Goal: Transaction & Acquisition: Purchase product/service

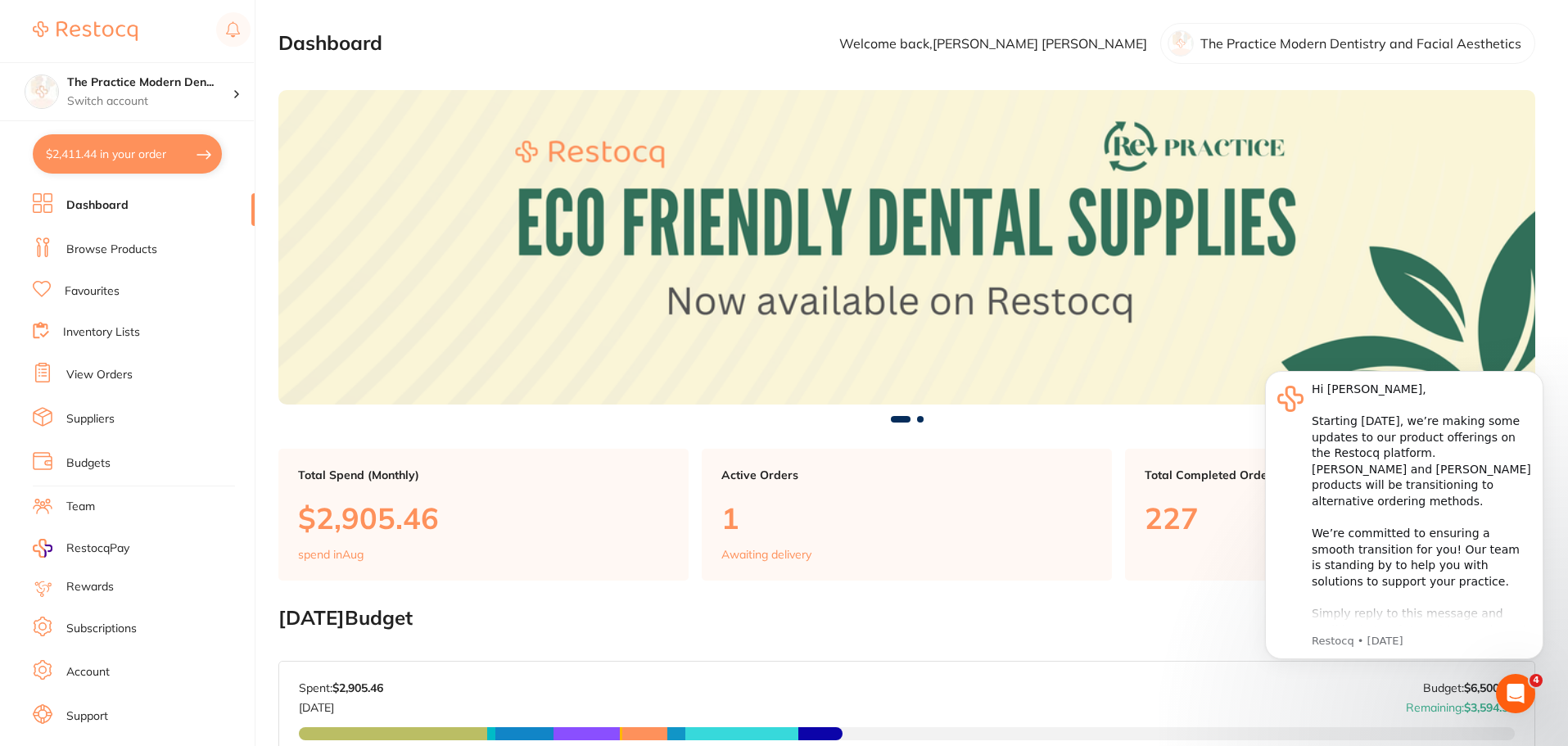
click at [95, 253] on link "Browse Products" at bounding box center [112, 249] width 91 height 16
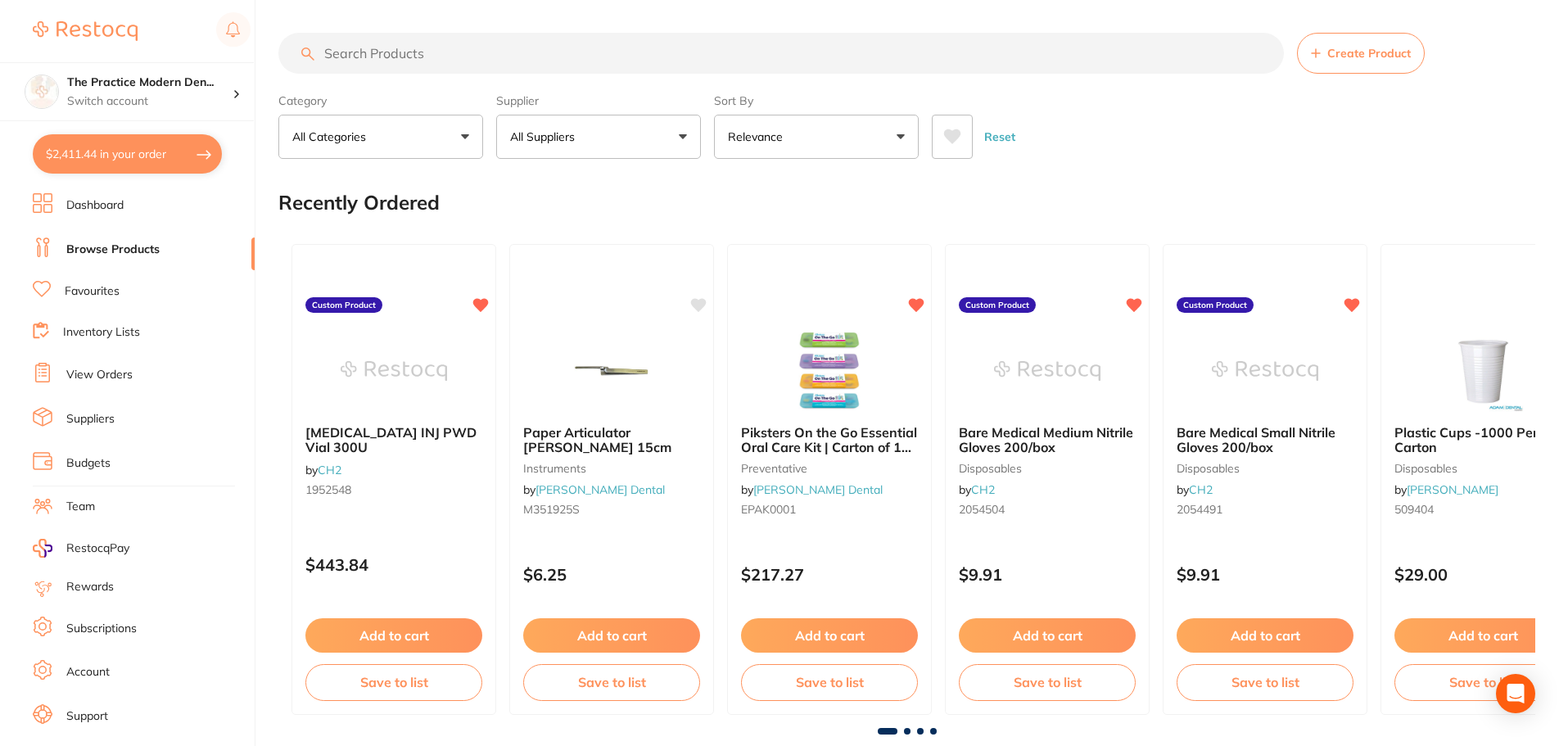
click at [417, 47] on input "search" at bounding box center [781, 53] width 1006 height 41
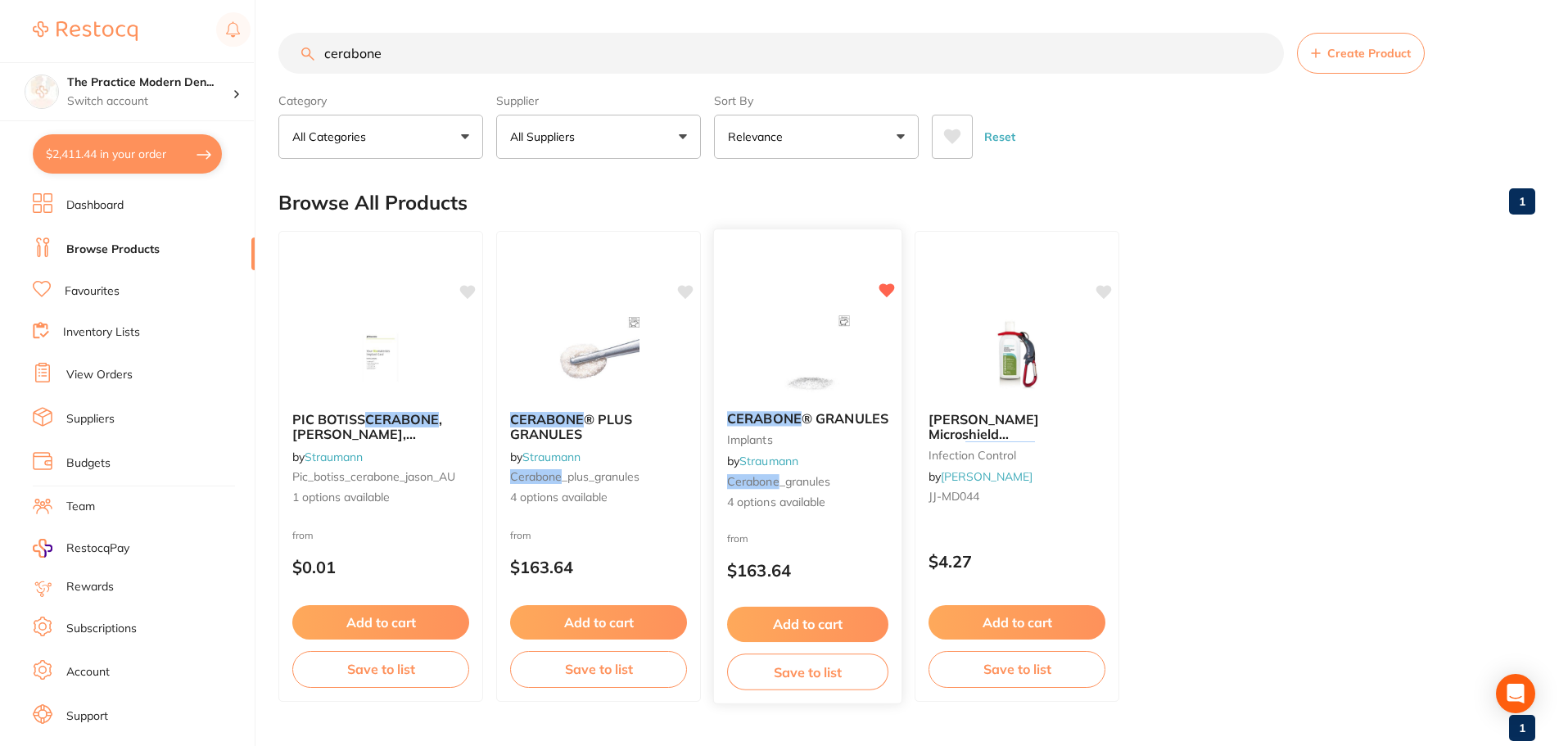
type input "cerabone"
click at [813, 350] on img at bounding box center [807, 357] width 107 height 83
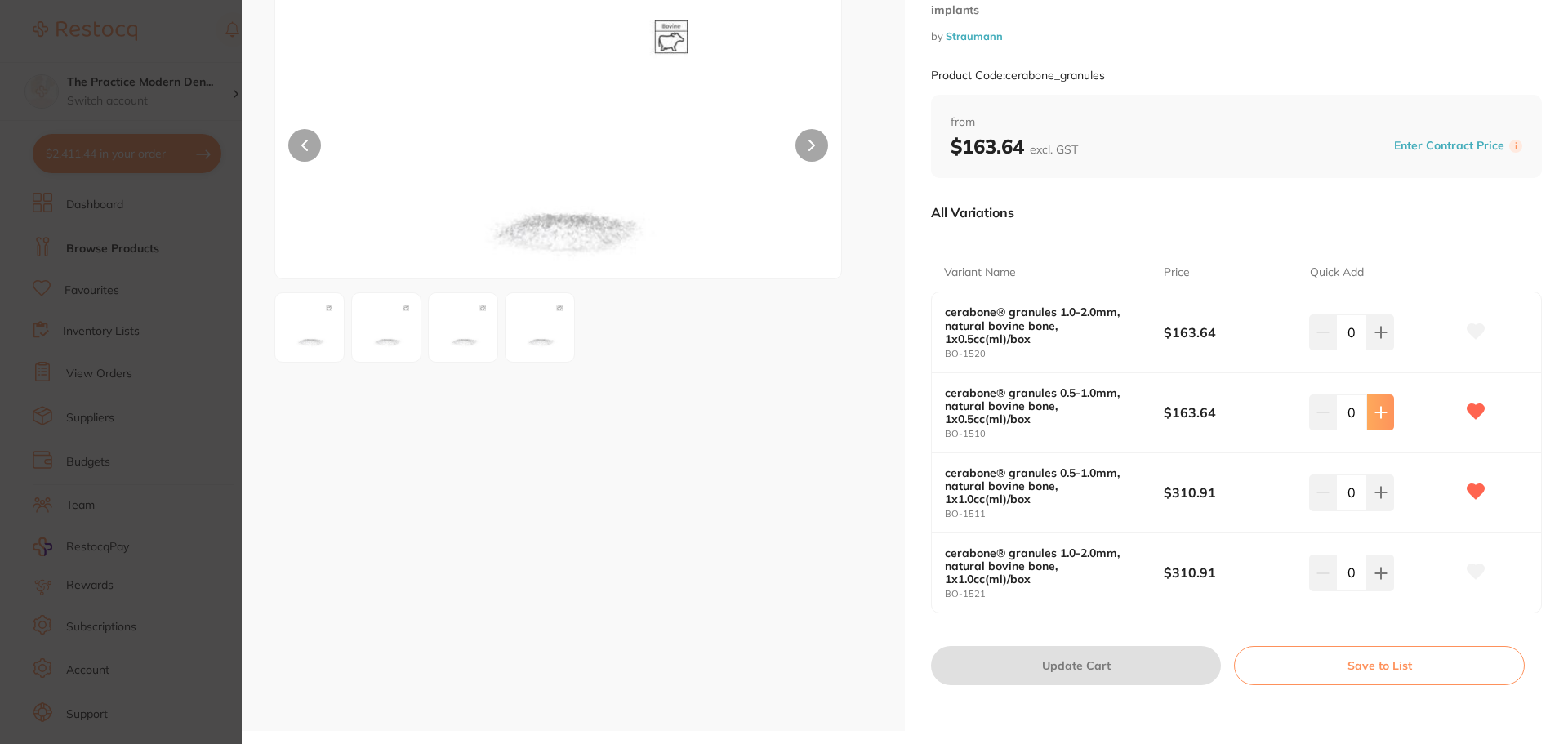
click at [1371, 351] on button at bounding box center [1381, 332] width 27 height 36
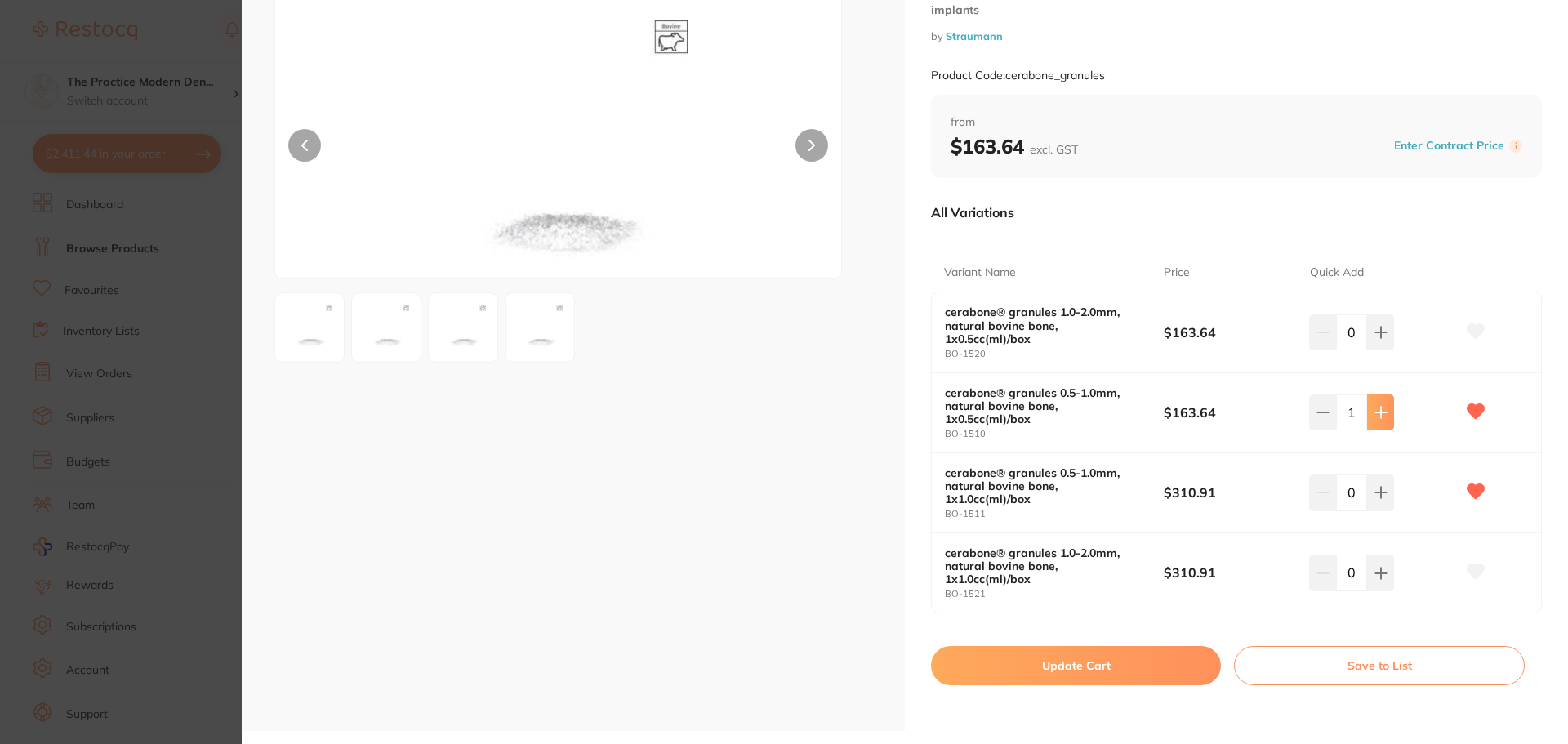
click at [1370, 351] on button at bounding box center [1381, 332] width 27 height 36
click at [1320, 351] on button at bounding box center [1322, 332] width 27 height 36
click at [1369, 351] on button at bounding box center [1381, 332] width 27 height 36
type input "2"
click at [1113, 670] on button "Update Cart" at bounding box center [1076, 665] width 290 height 40
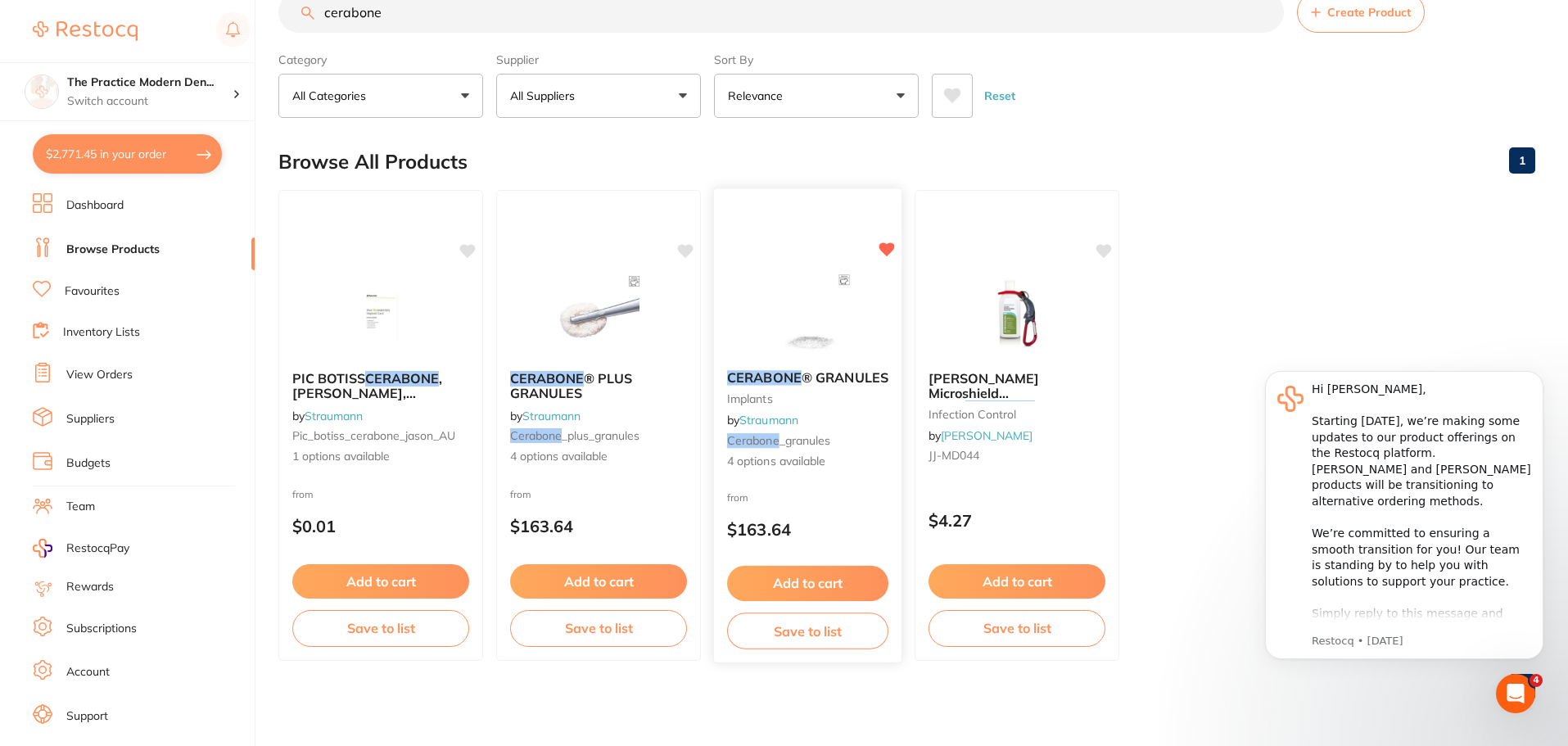
click at [785, 339] on img at bounding box center [807, 316] width 107 height 83
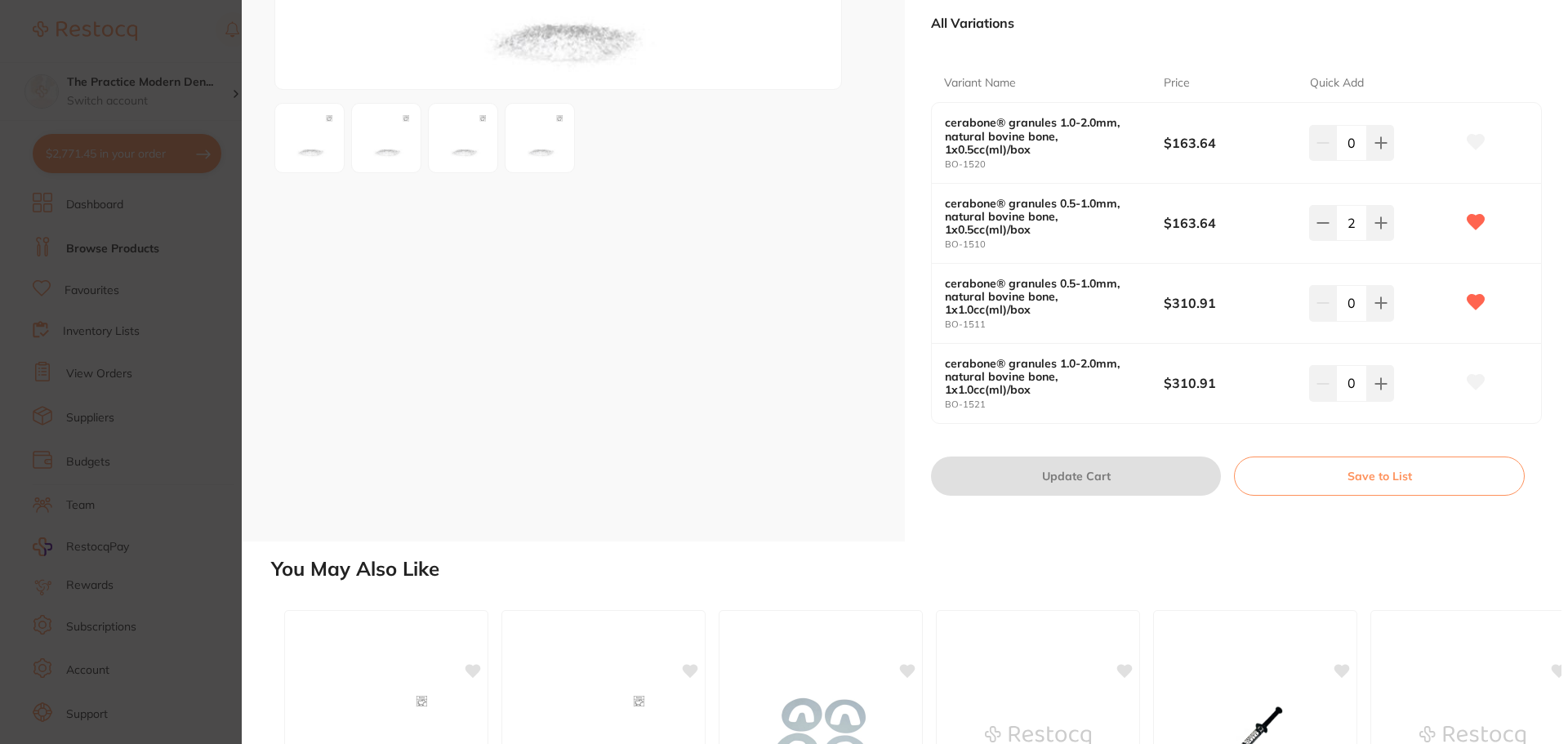
scroll to position [245, 0]
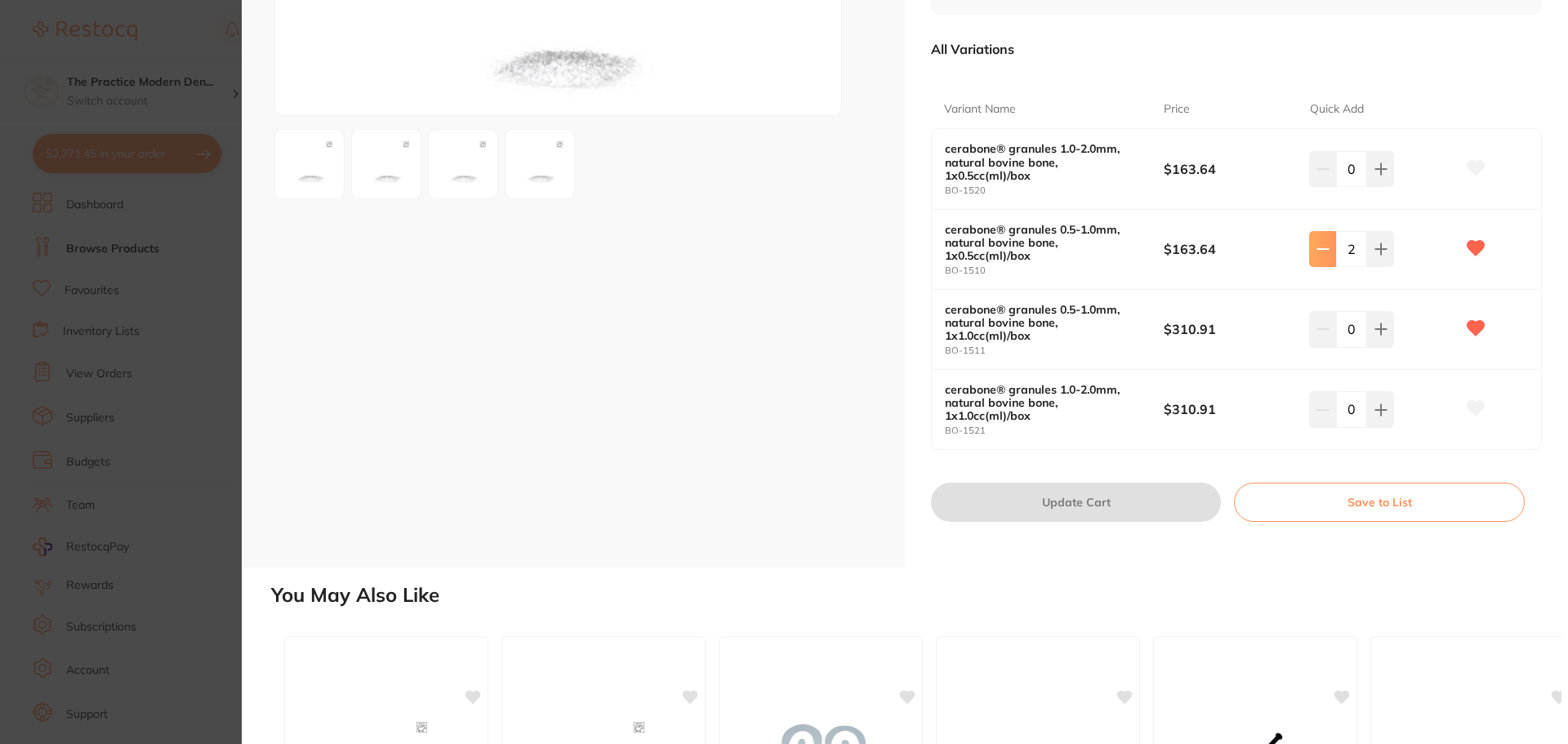
click at [1325, 187] on button at bounding box center [1322, 169] width 27 height 36
type input "1"
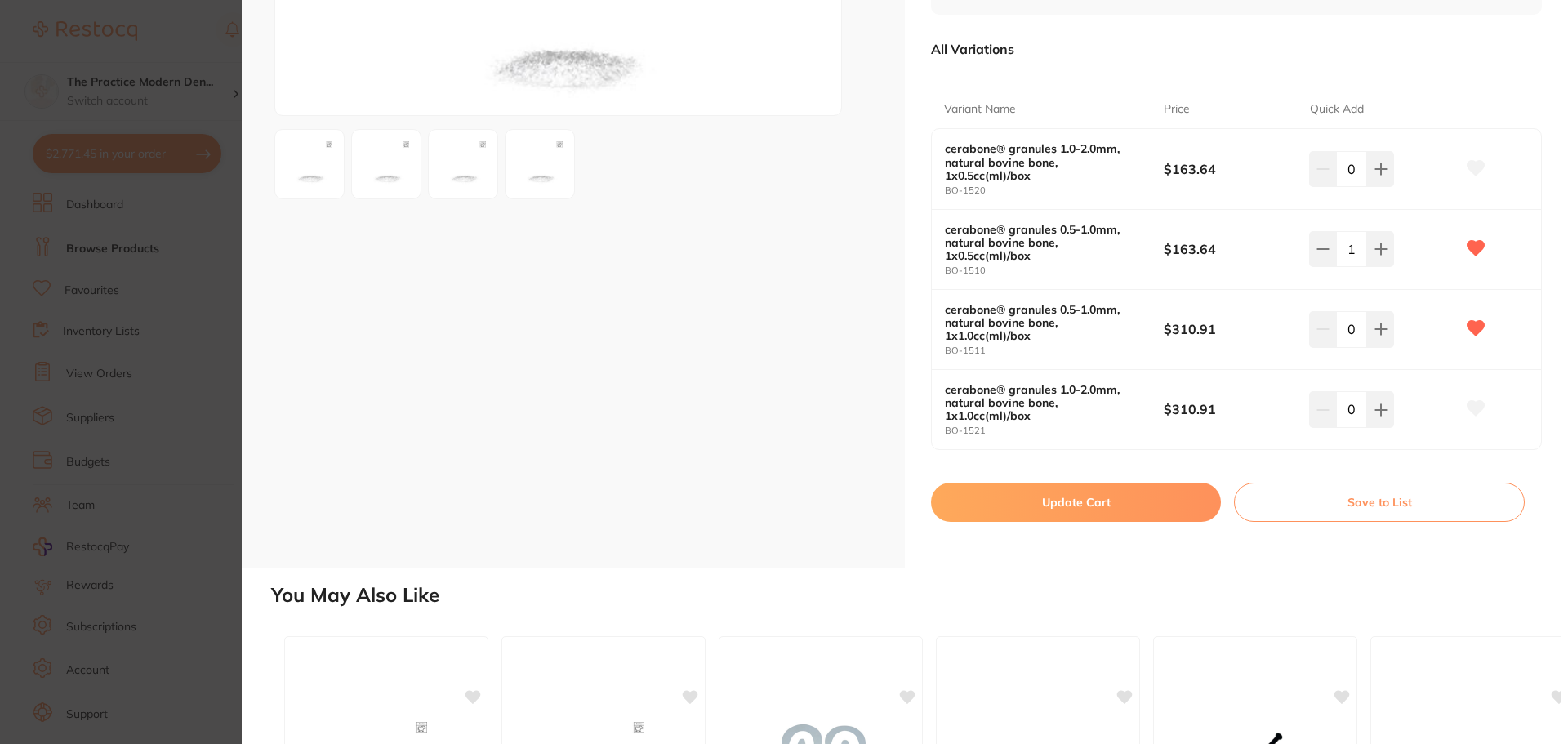
click at [1394, 244] on div "1" at bounding box center [1382, 249] width 146 height 36
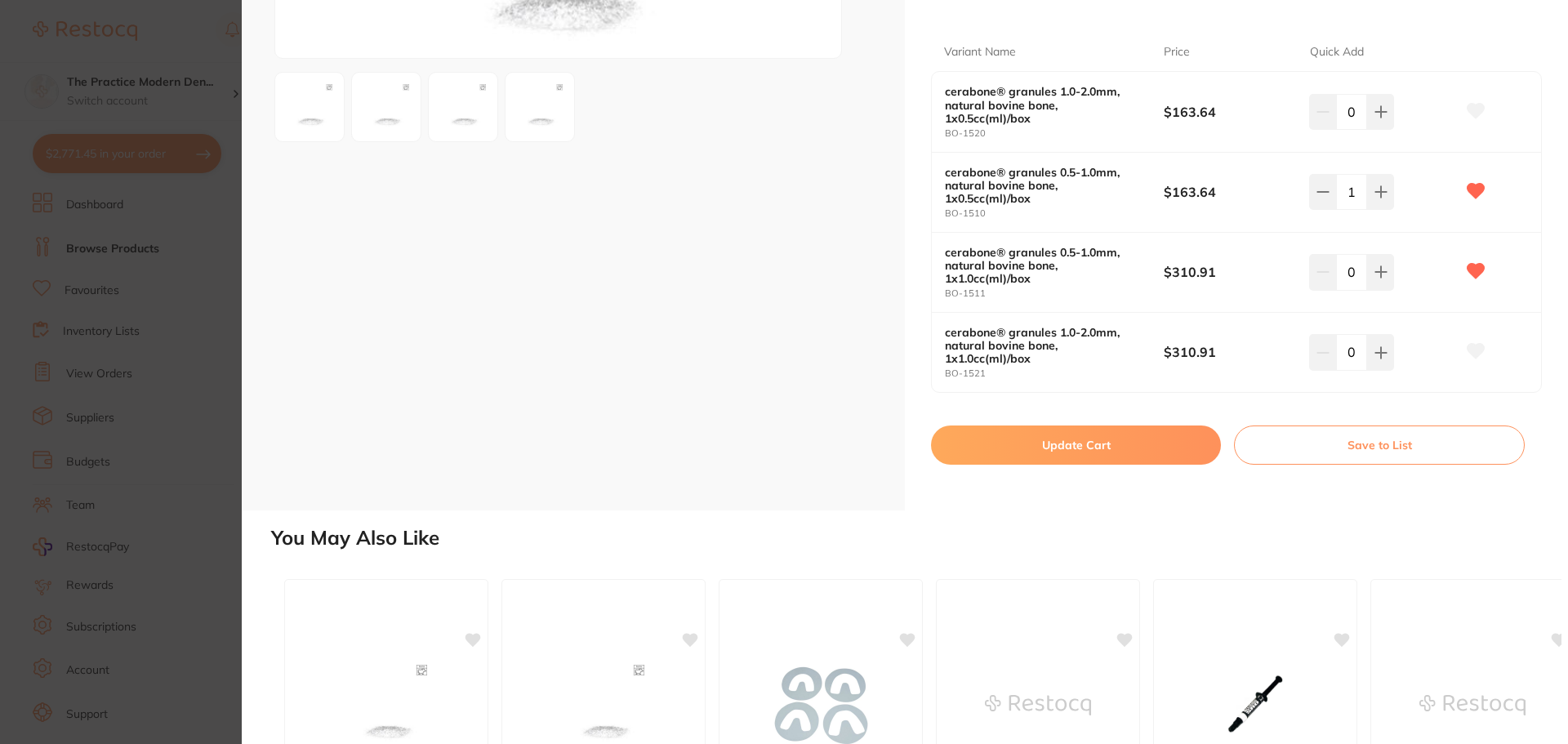
scroll to position [327, 0]
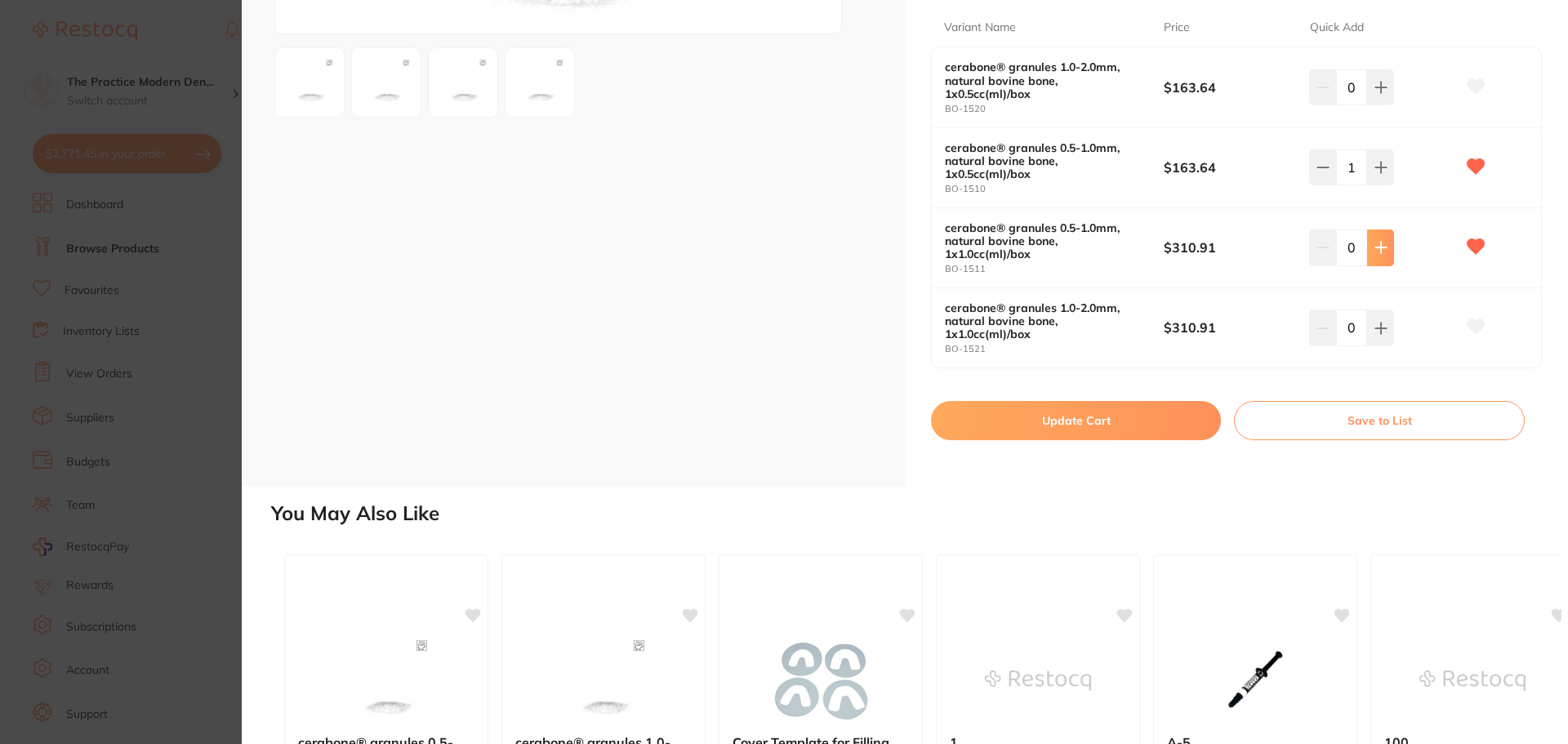
click at [1373, 105] on button at bounding box center [1381, 87] width 27 height 36
type input "1"
drag, startPoint x: 1368, startPoint y: 163, endPoint x: 1390, endPoint y: 233, distance: 73.4
click at [1368, 105] on button at bounding box center [1381, 87] width 27 height 36
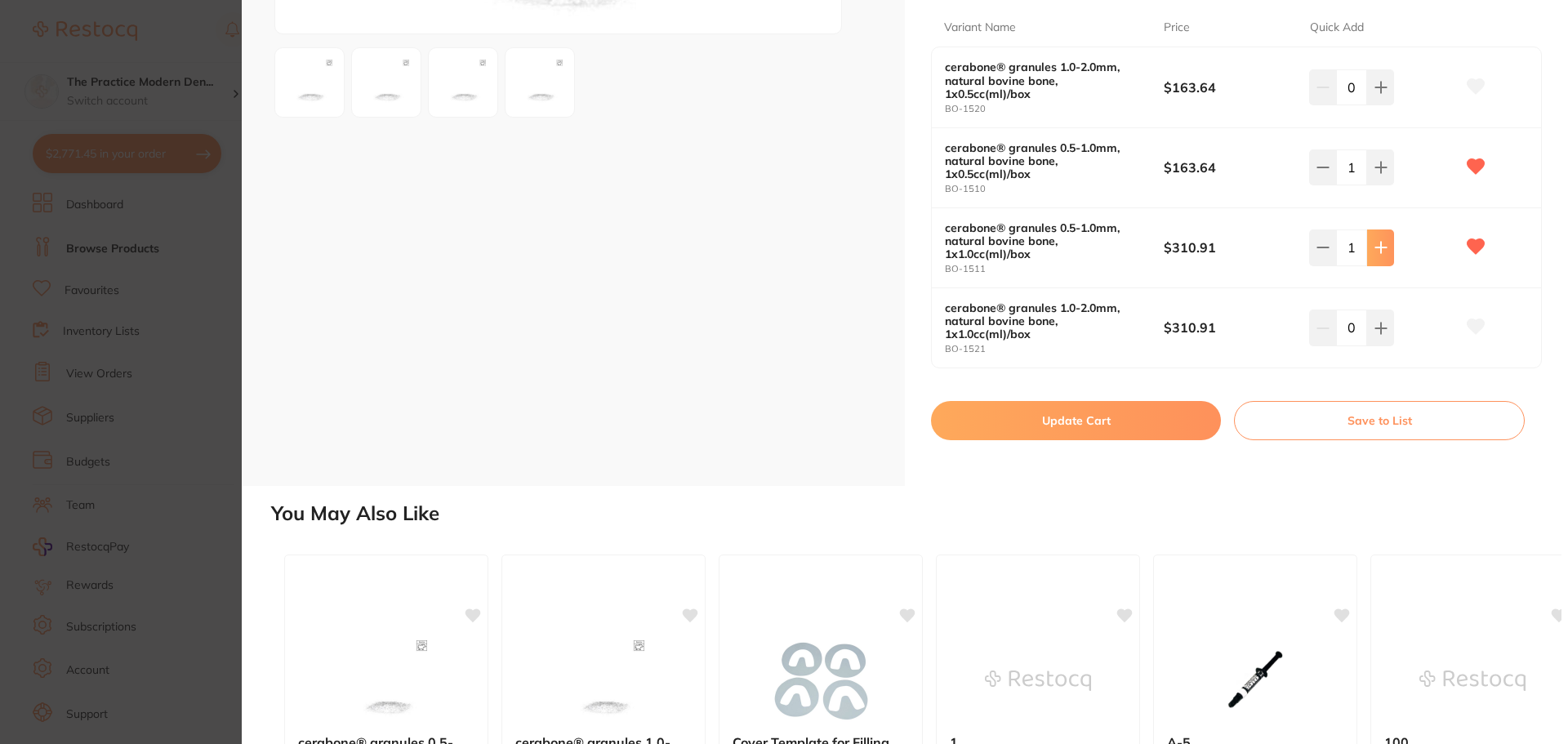
type input "2"
click at [1164, 426] on button "Update Cart" at bounding box center [1076, 420] width 290 height 40
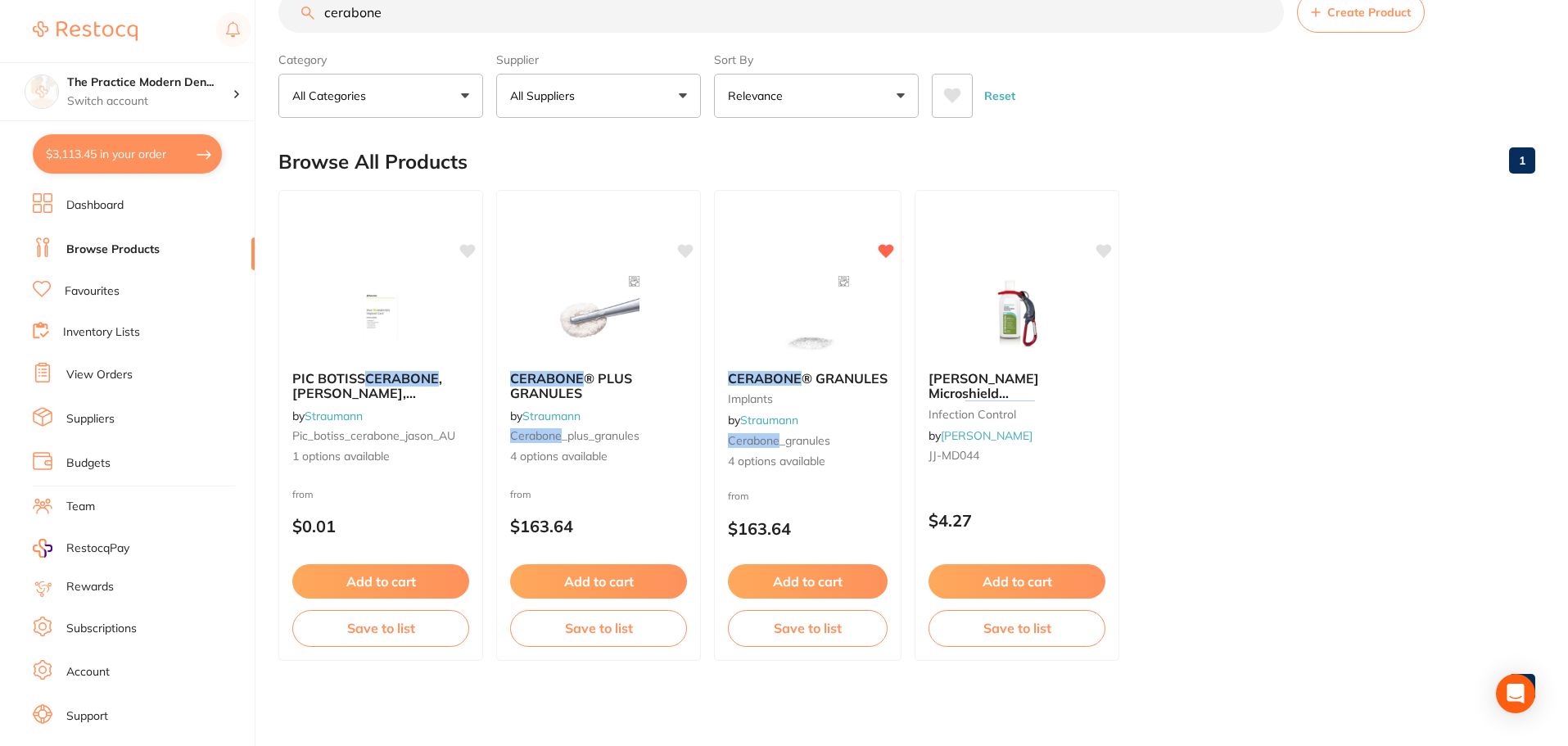
click at [402, 5] on input "cerabone" at bounding box center [781, 13] width 1006 height 41
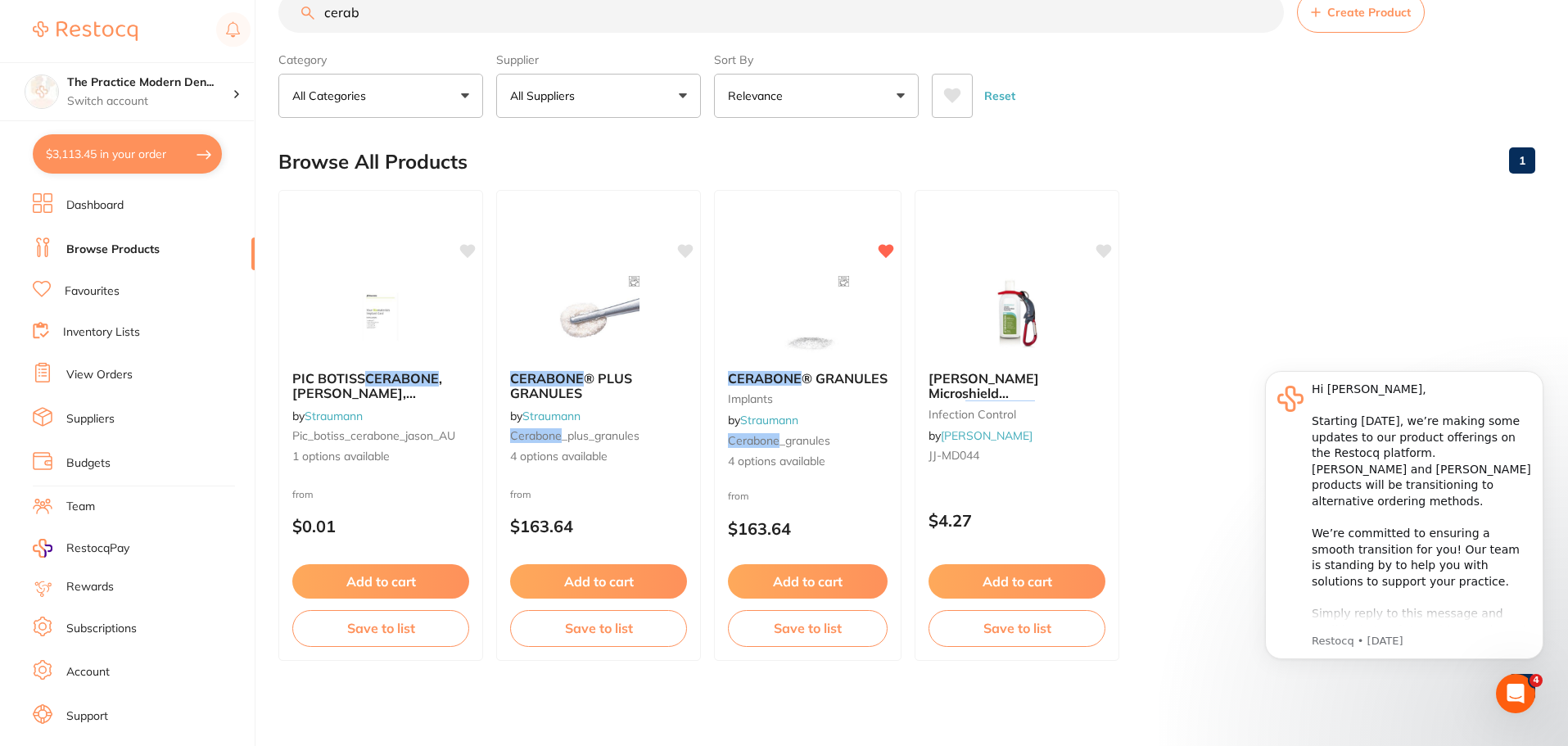
scroll to position [0, 0]
type input "c"
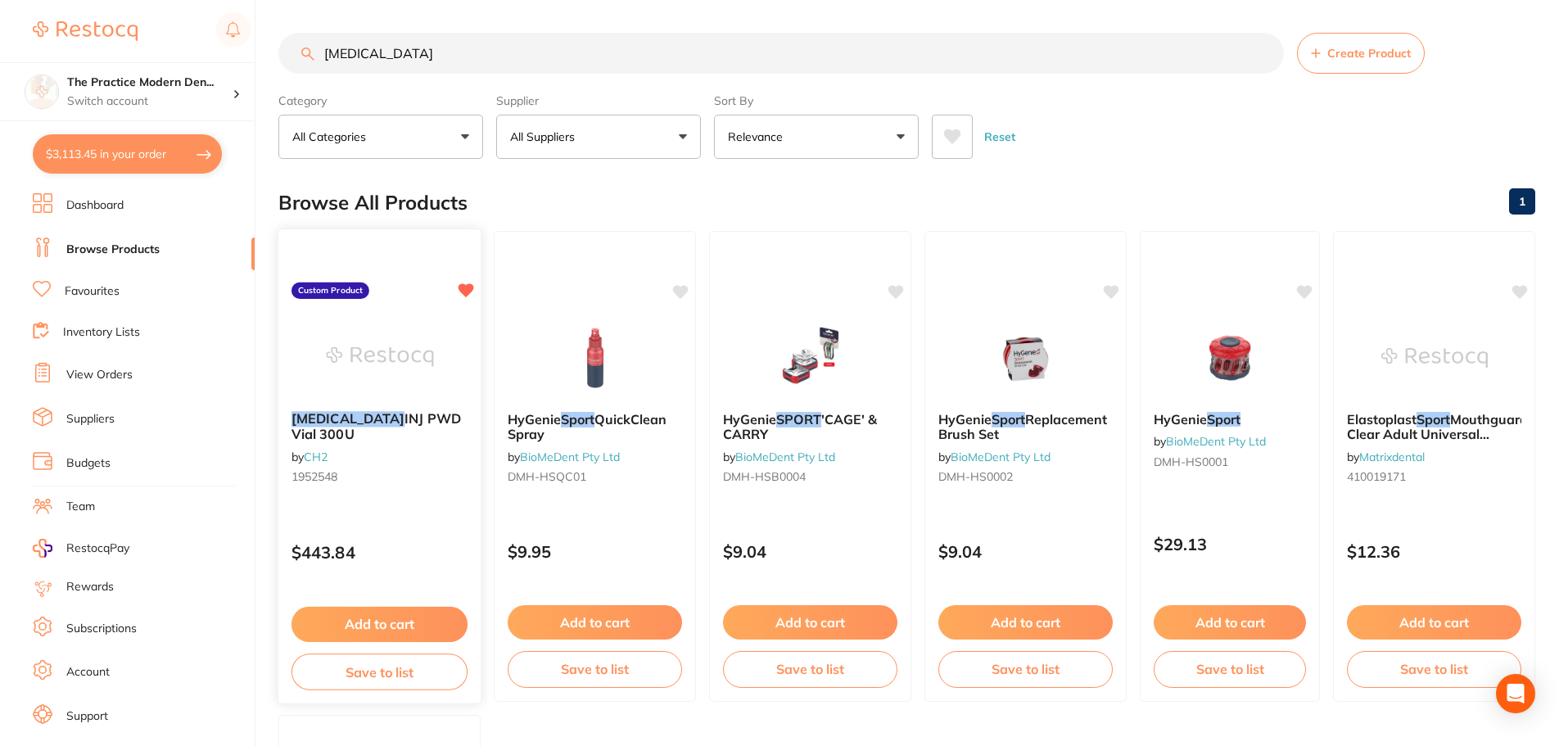
type input "[MEDICAL_DATA]"
click at [396, 619] on button "Add to cart" at bounding box center [380, 624] width 176 height 35
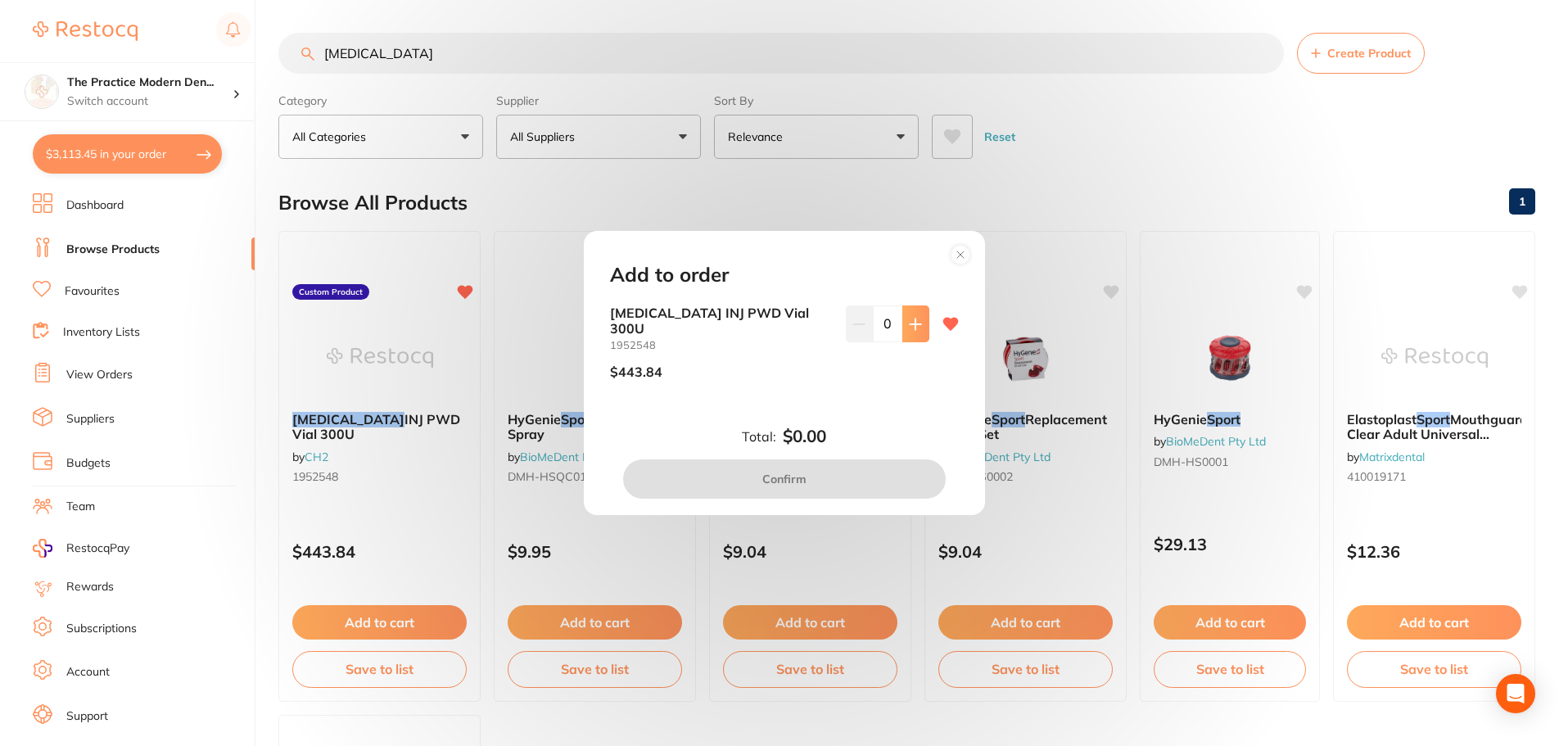
click at [914, 330] on icon at bounding box center [914, 324] width 11 height 11
type input "2"
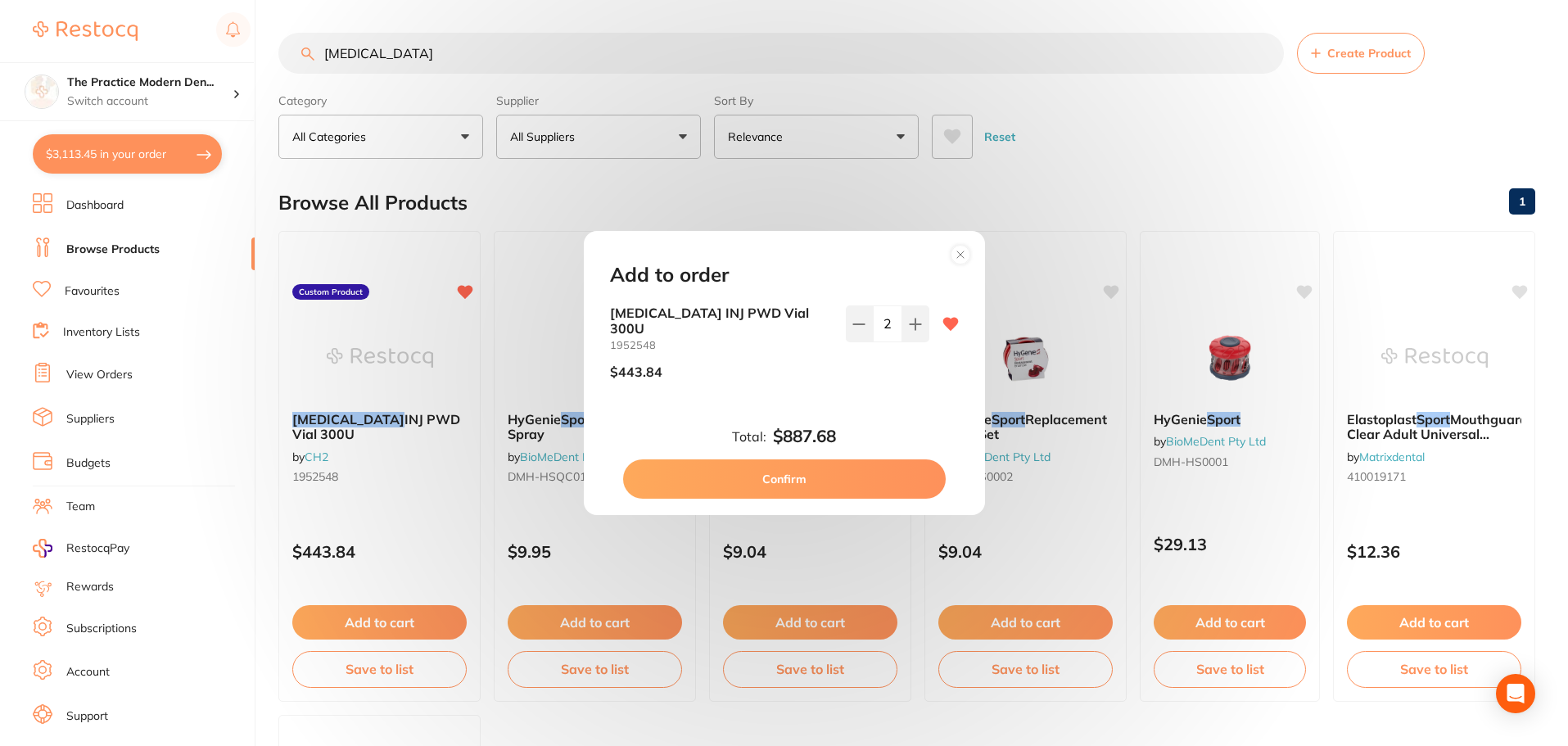
click at [842, 470] on button "Confirm" at bounding box center [784, 478] width 323 height 40
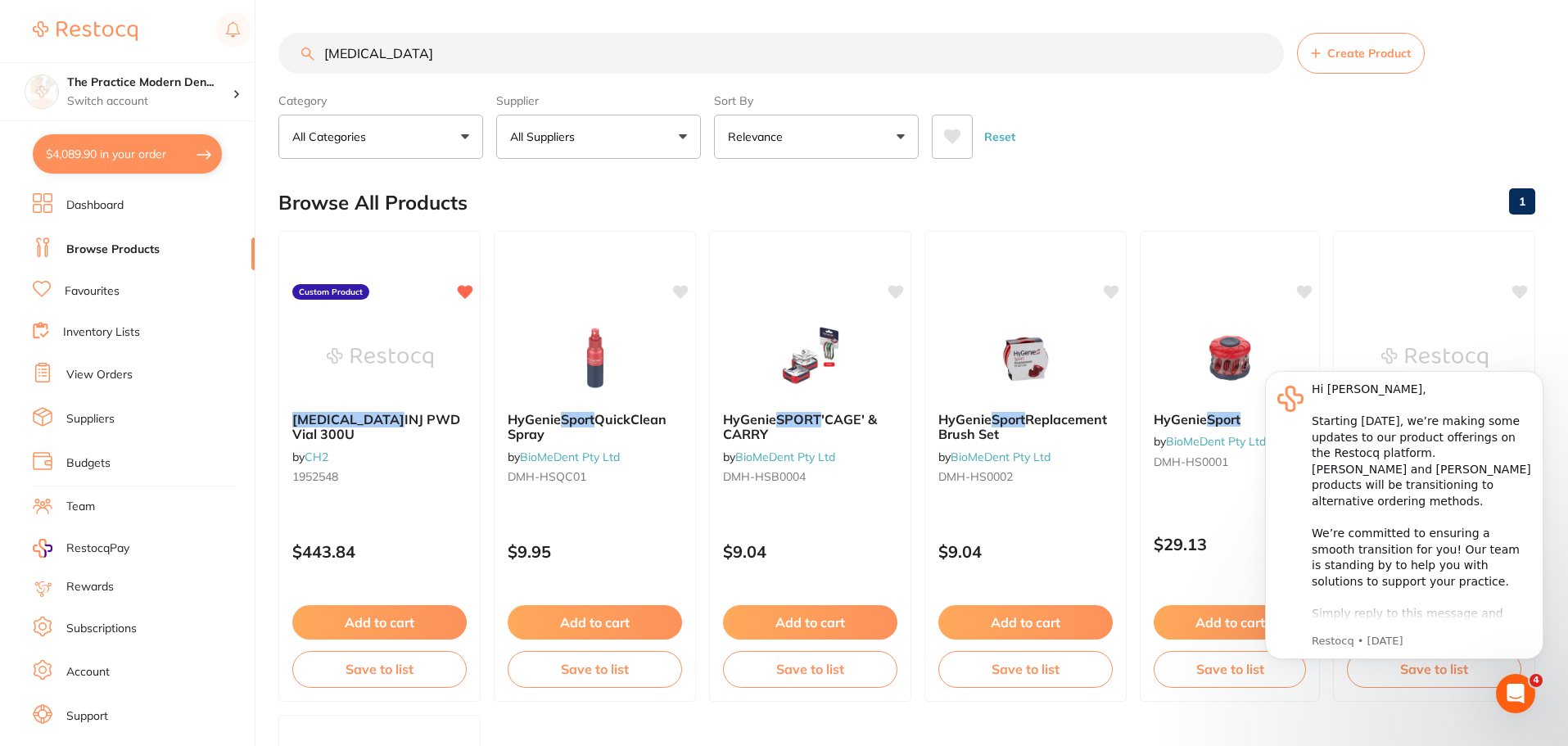
click at [100, 140] on button "$4,089.90 in your order" at bounding box center [128, 154] width 189 height 40
checkbox input "true"
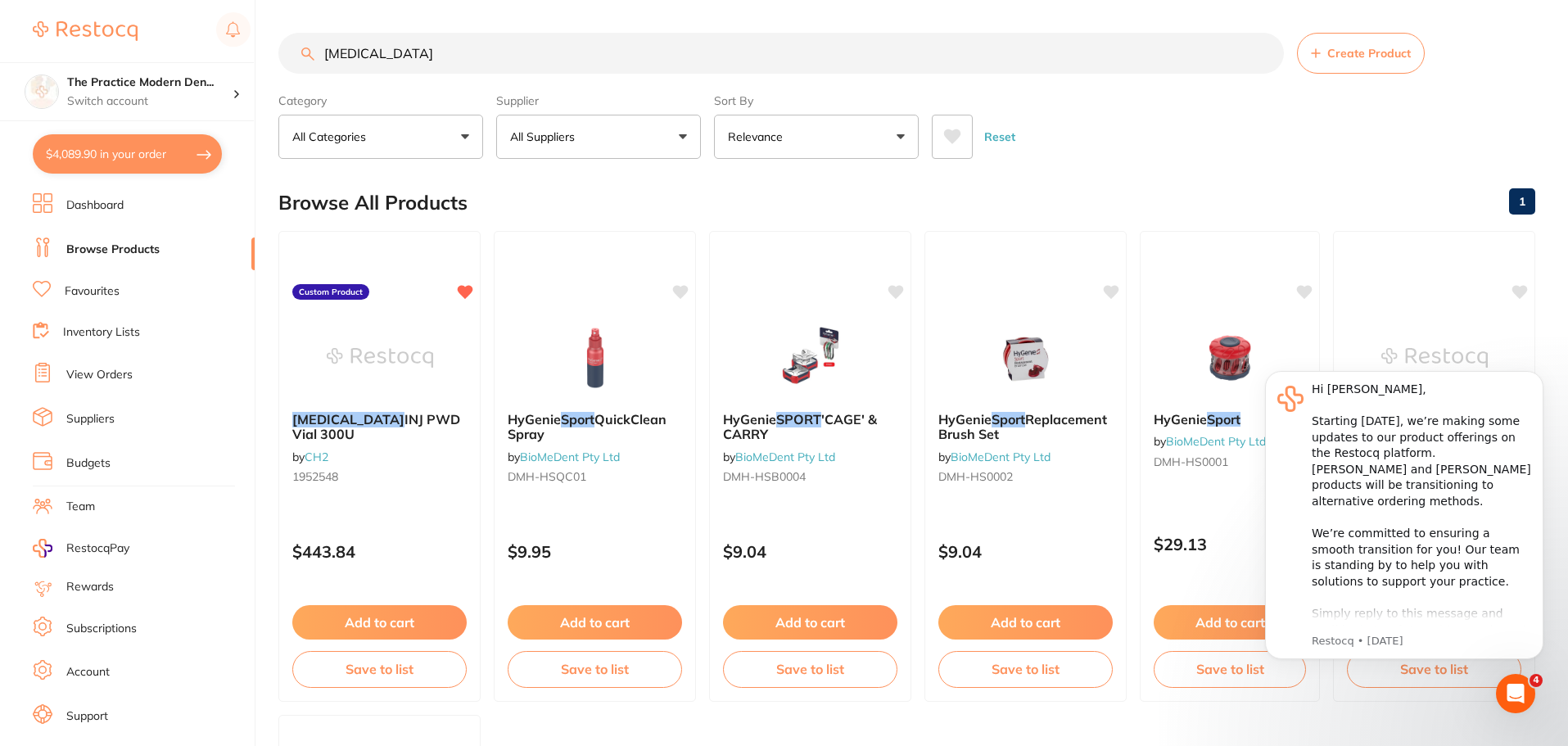
checkbox input "true"
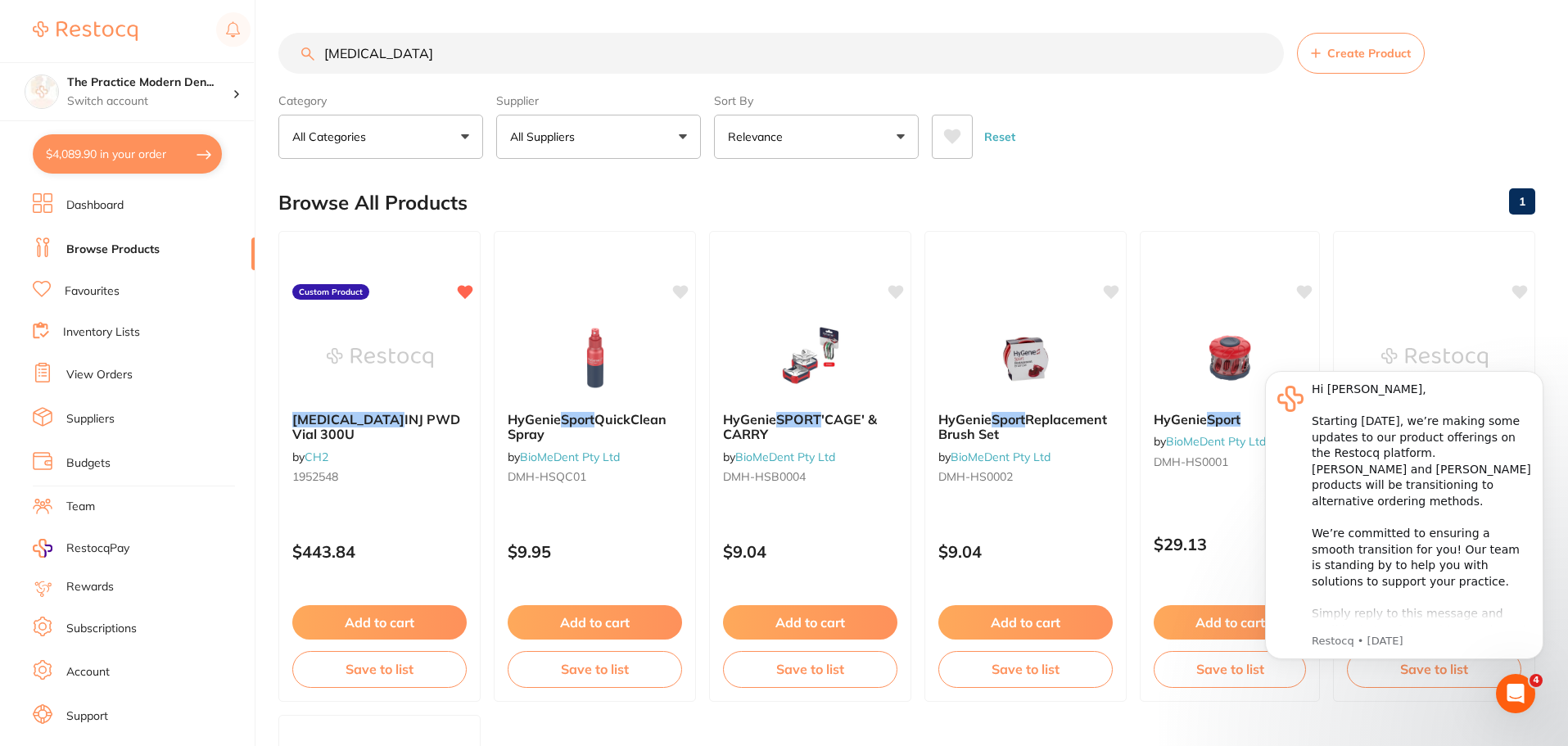
checkbox input "true"
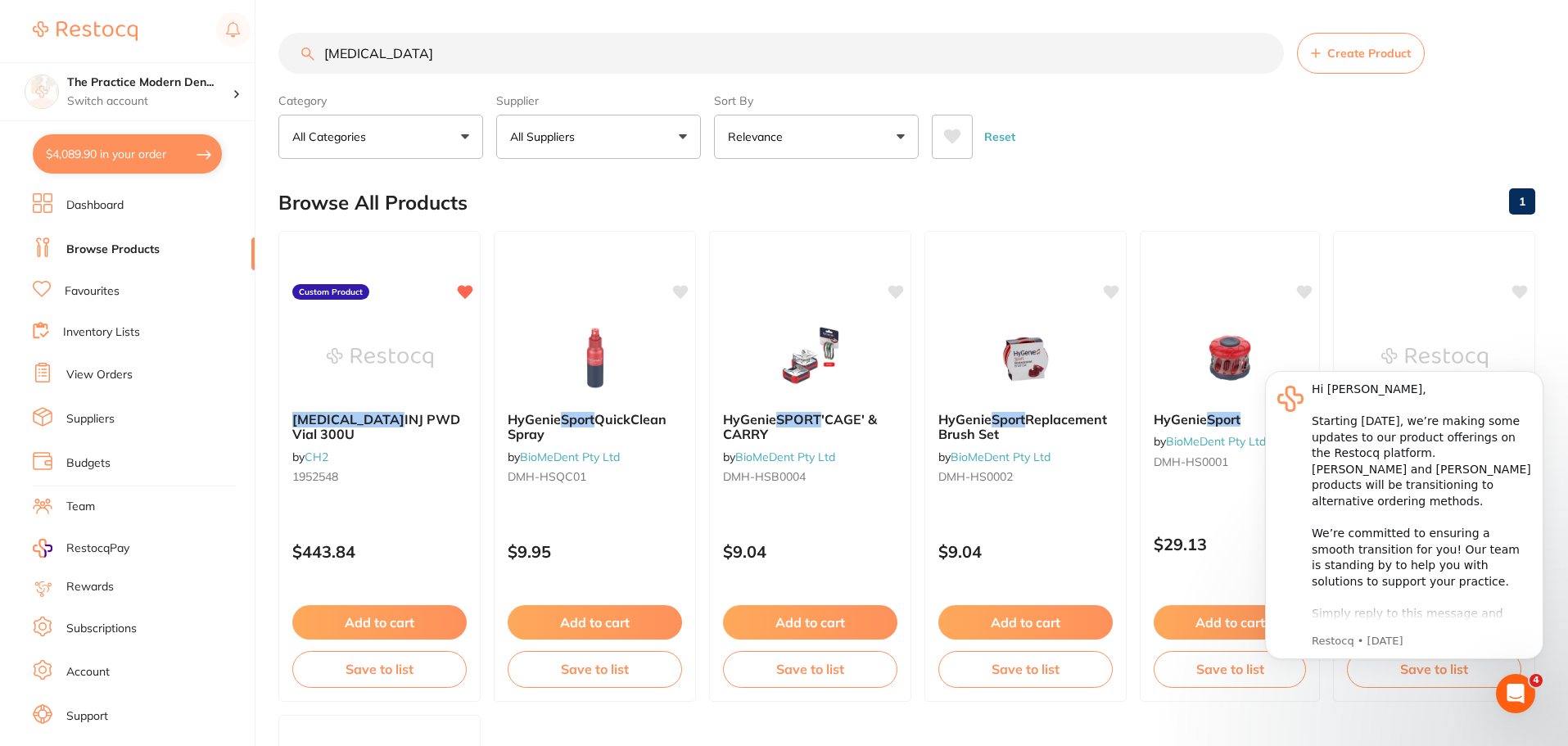
checkbox input "true"
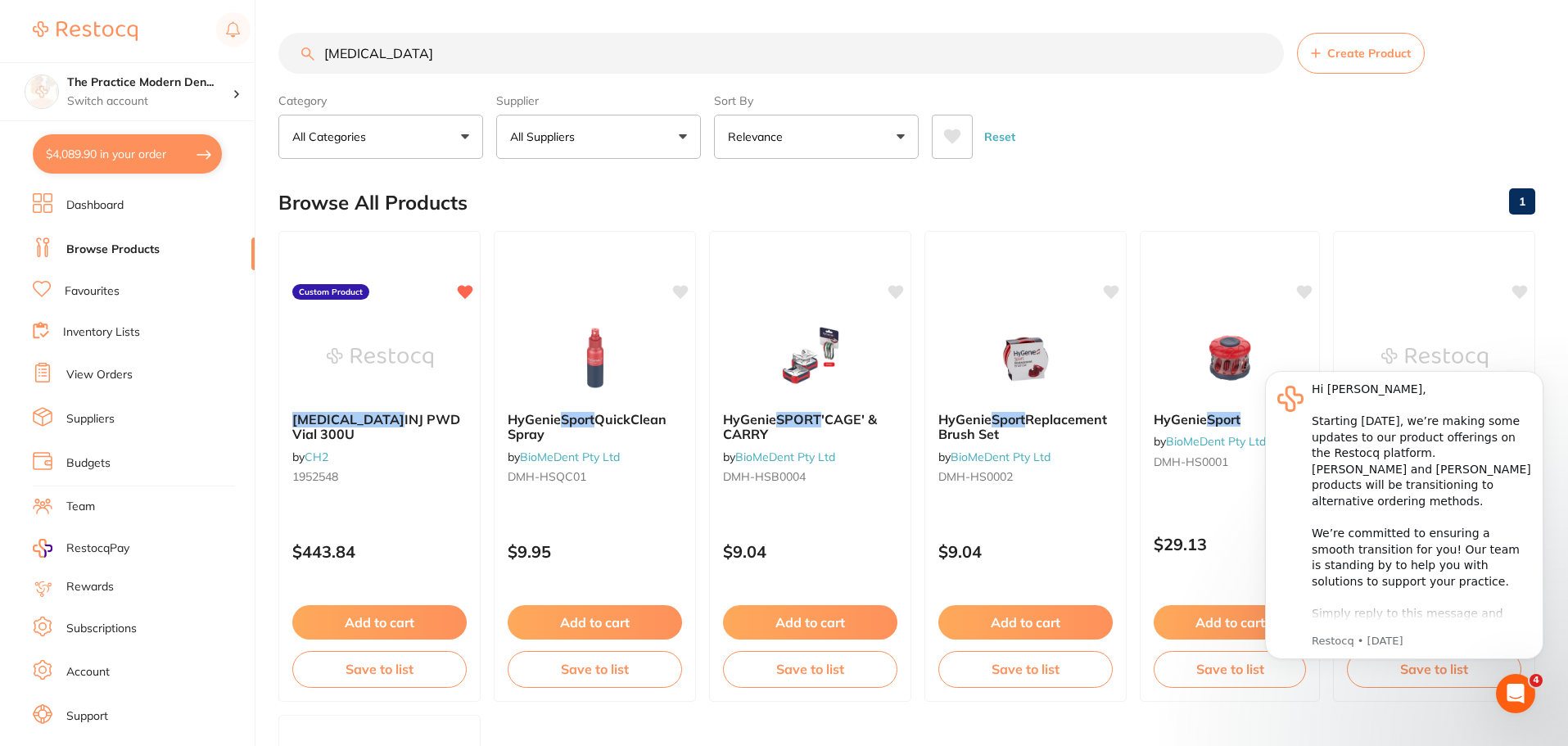
checkbox input "true"
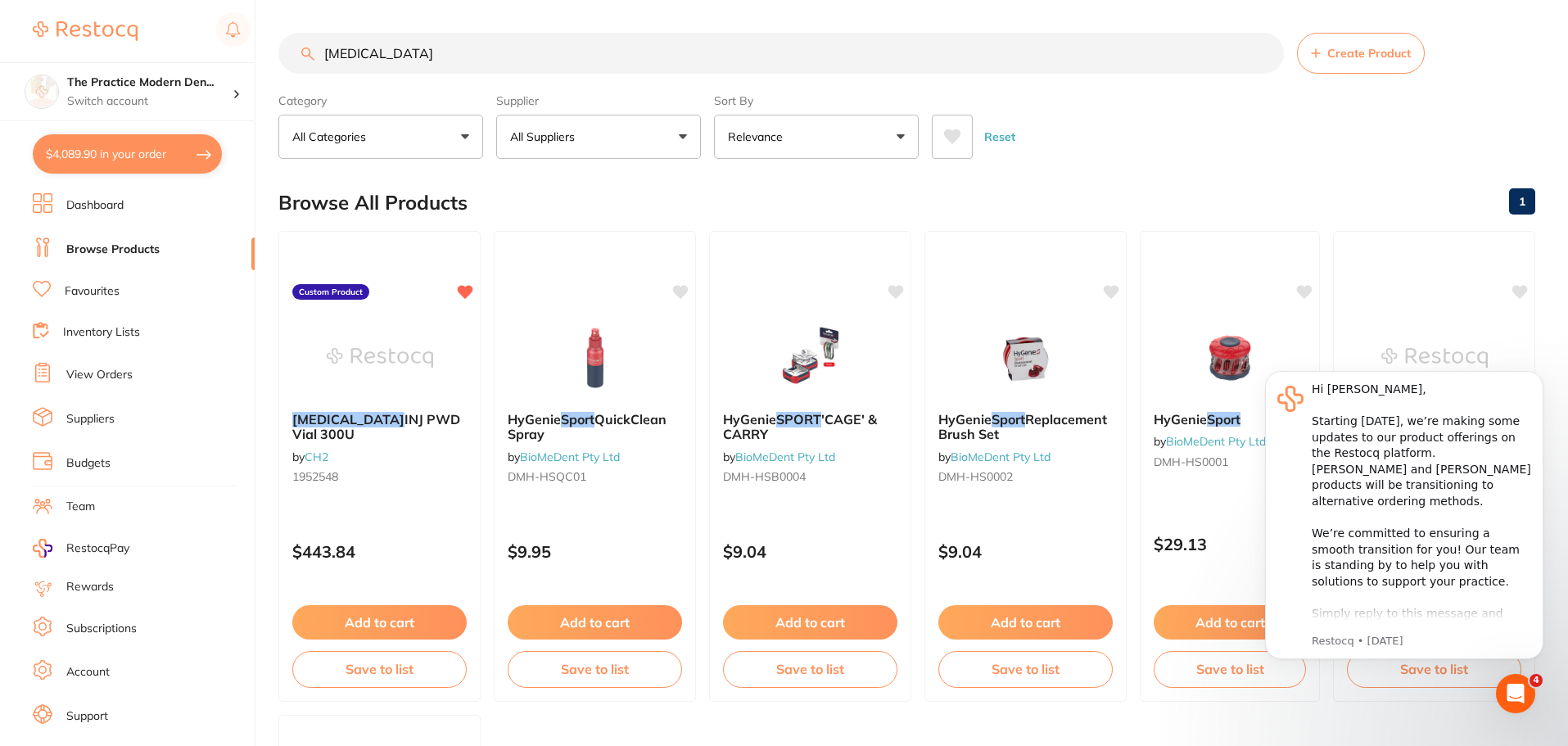
checkbox input "true"
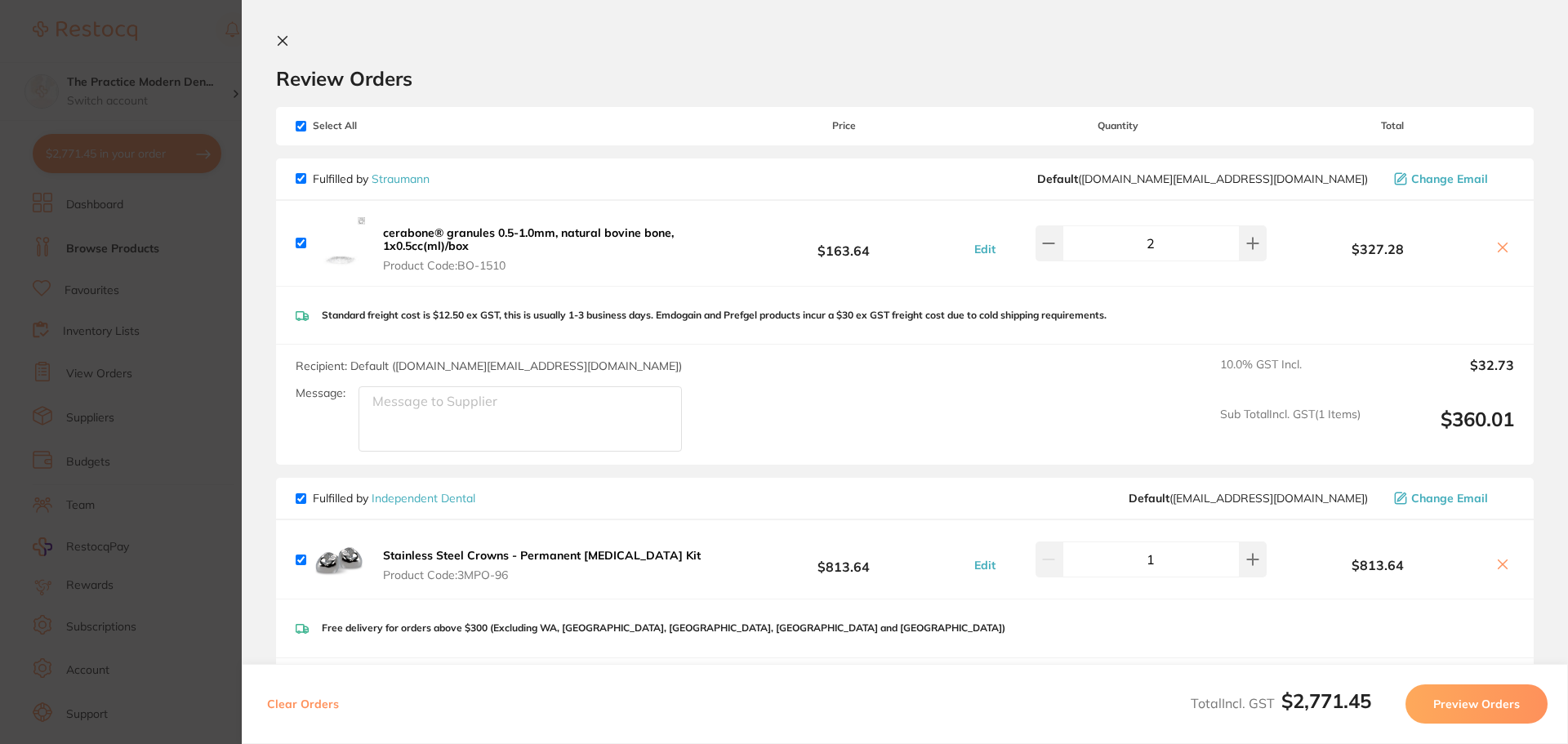
click at [297, 127] on input "checkbox" at bounding box center [301, 125] width 11 height 11
checkbox input "false"
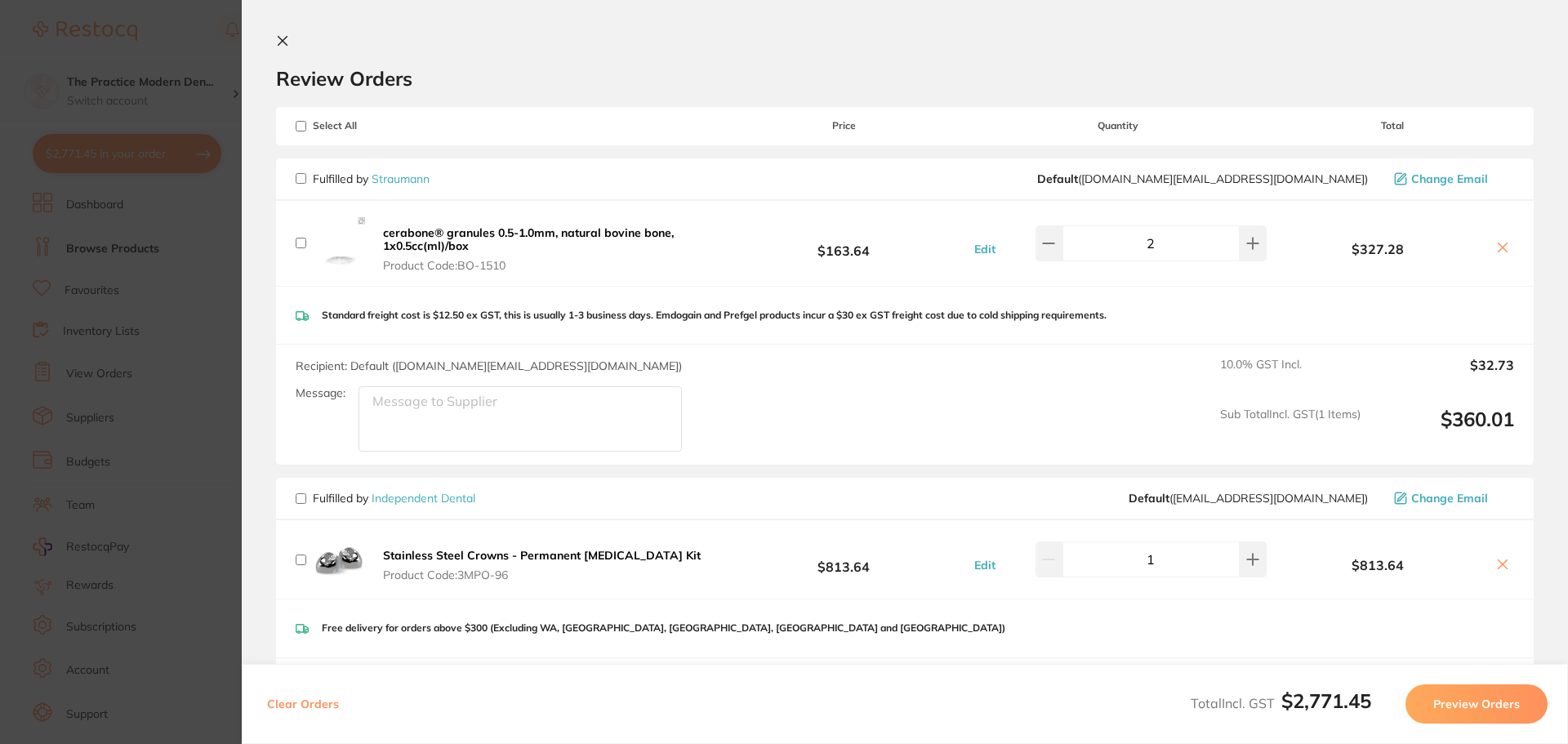
checkbox input "false"
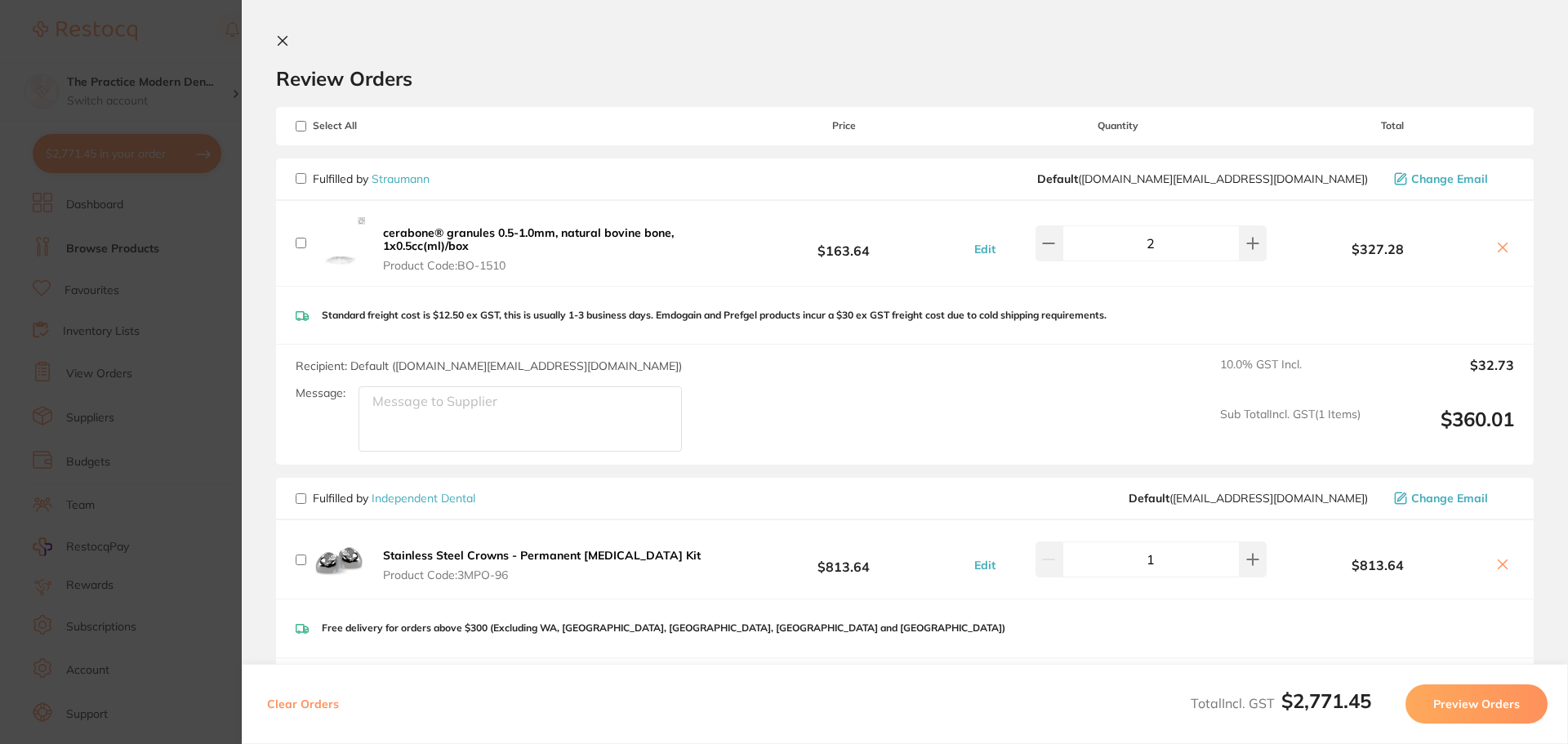
checkbox input "false"
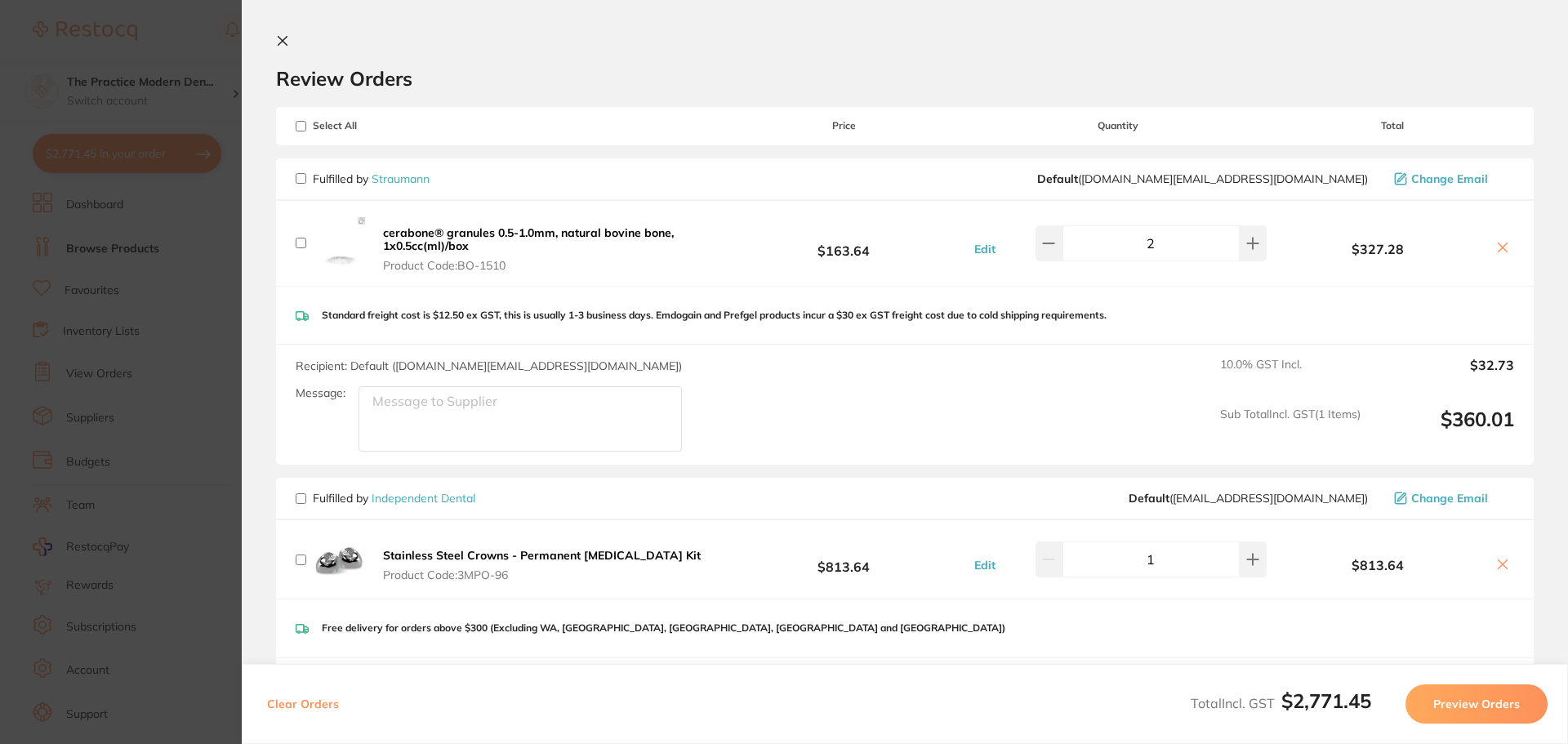
checkbox input "false"
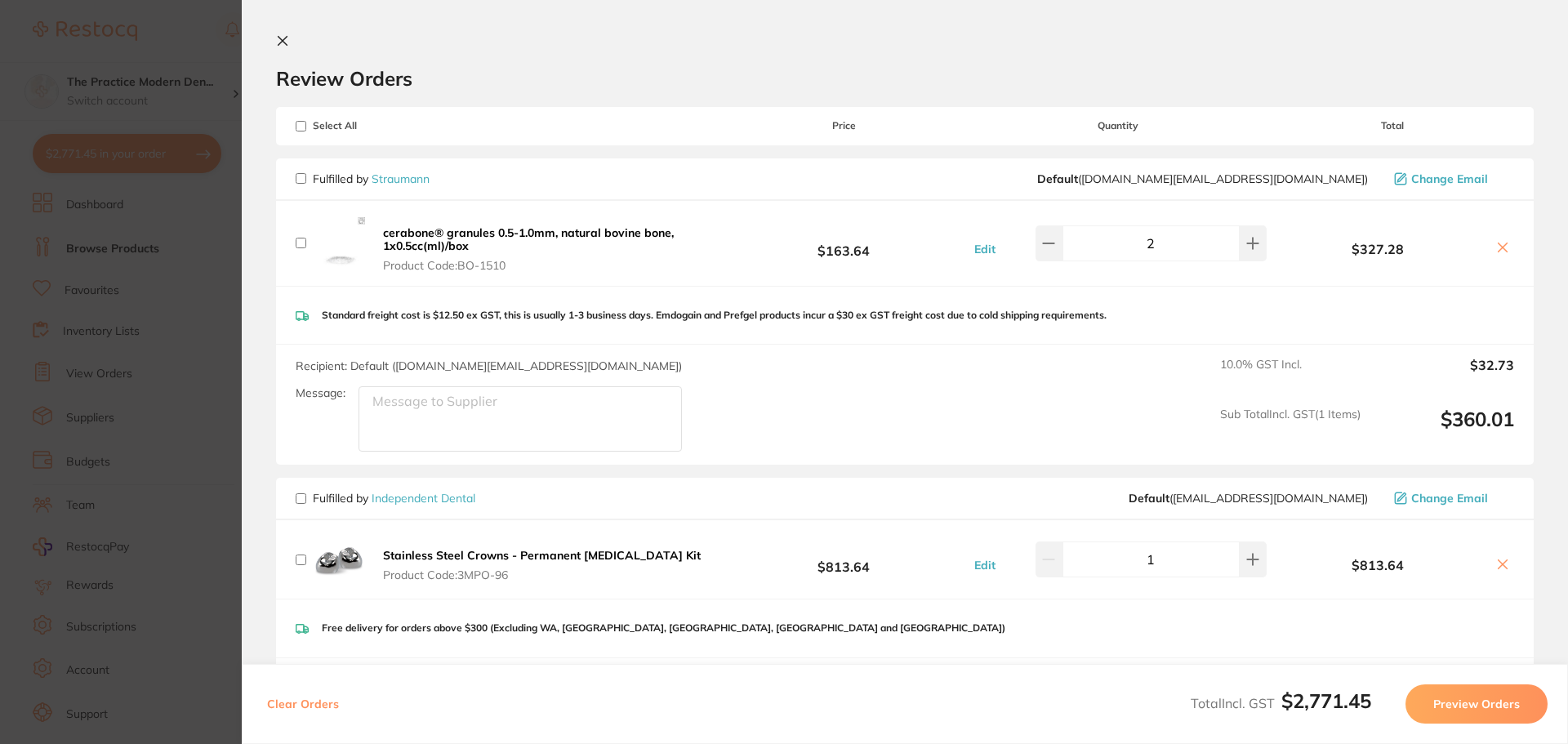
checkbox input "false"
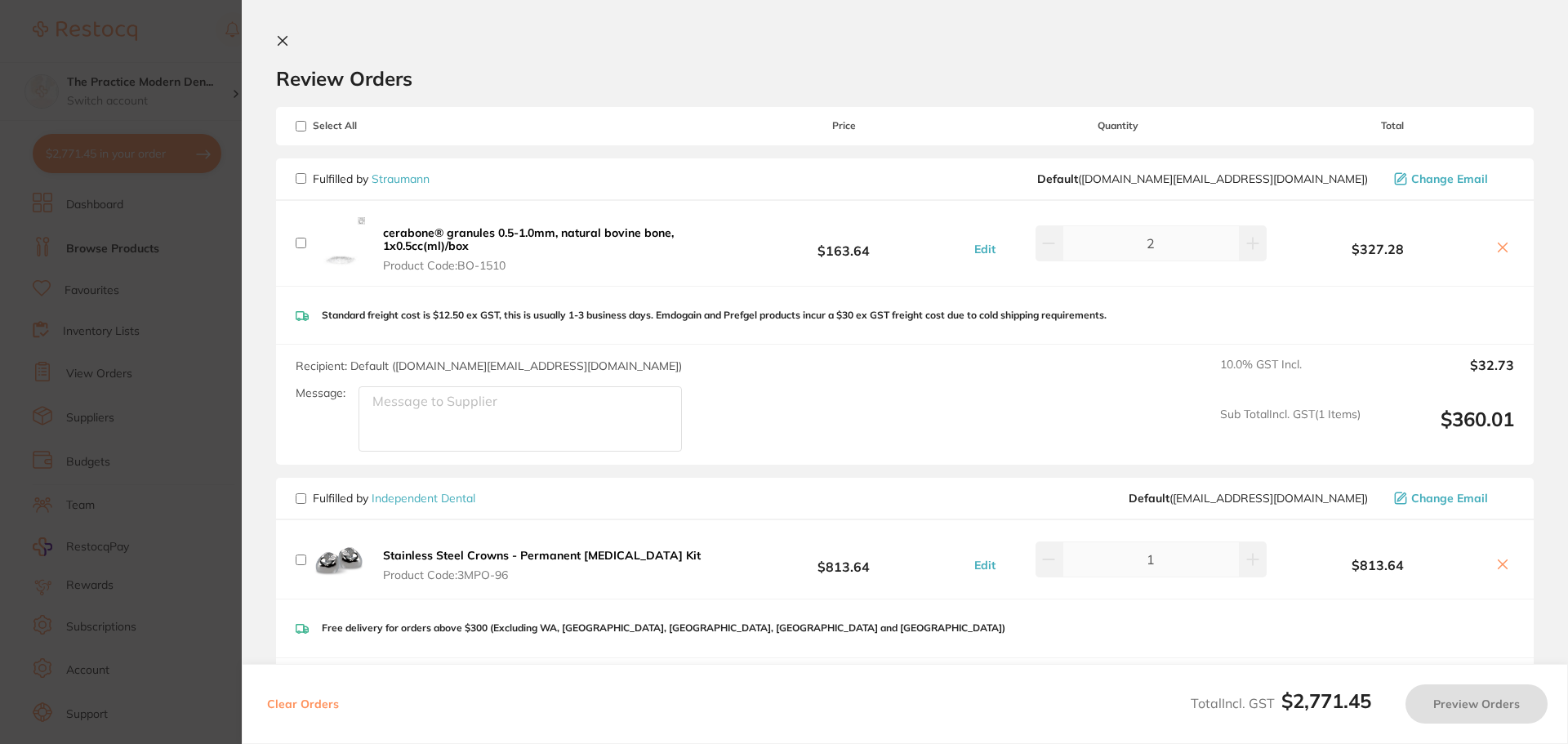
click at [298, 181] on input "checkbox" at bounding box center [301, 178] width 11 height 11
checkbox input "true"
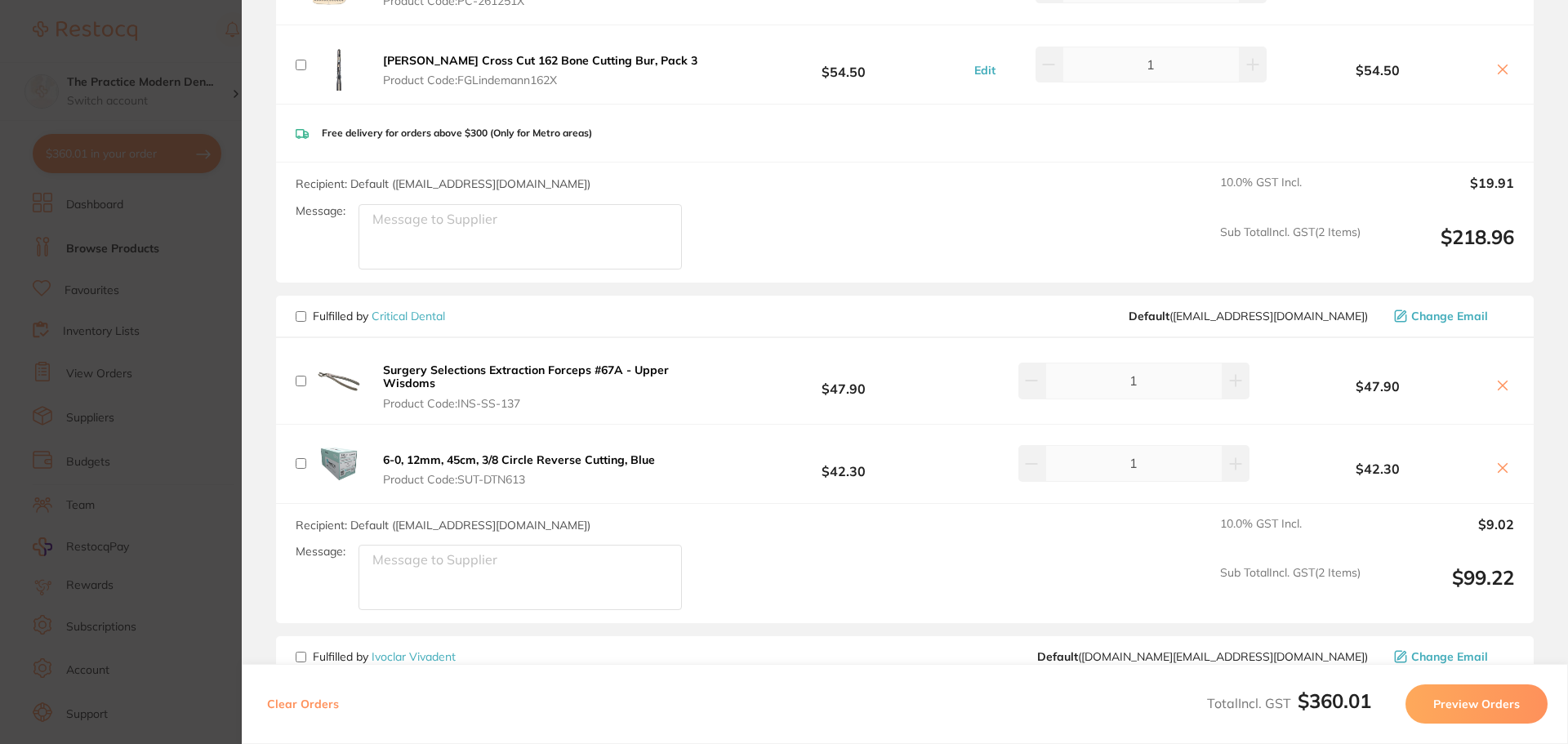
scroll to position [2982, 0]
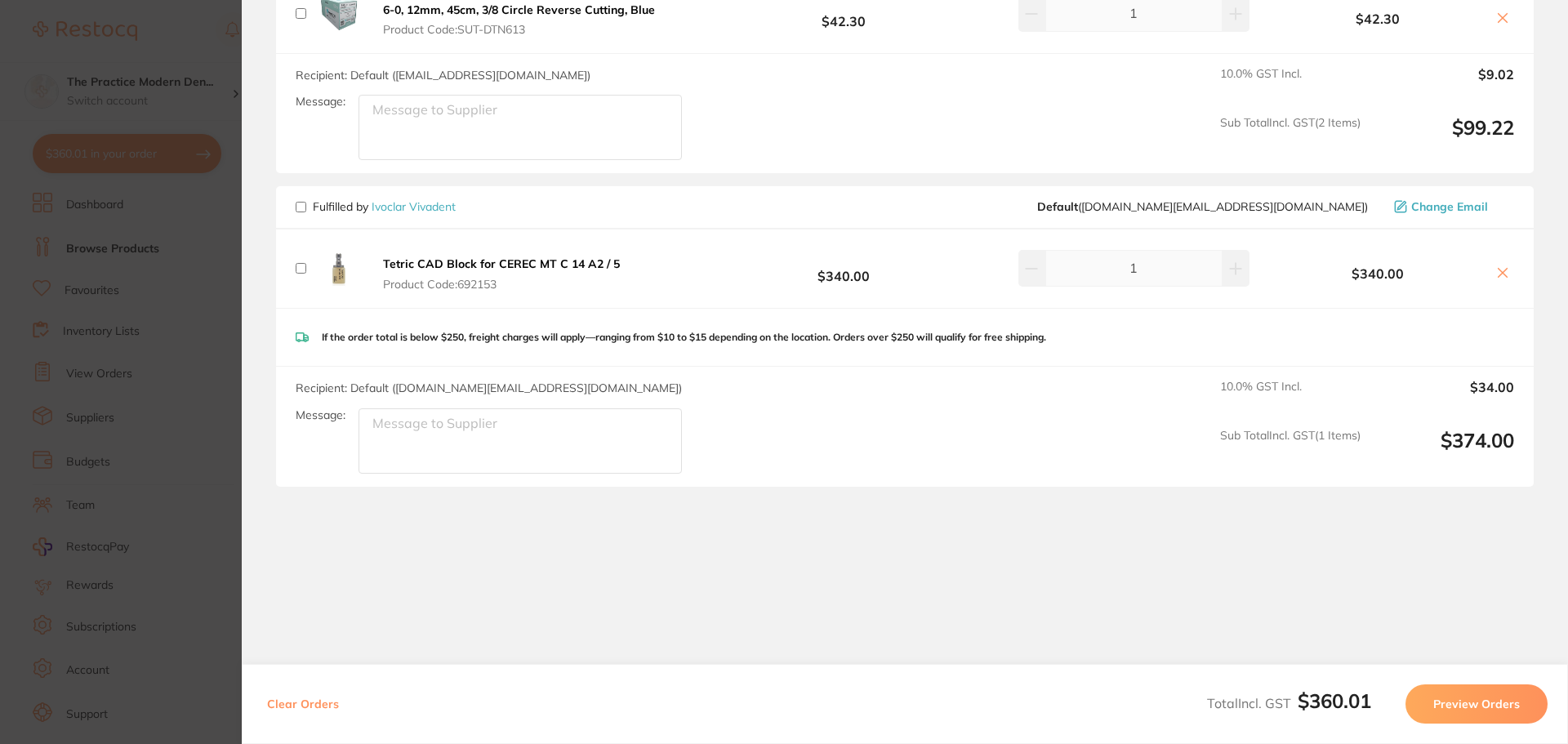
click at [196, 382] on section "Update RRP Set your pre negotiated price for this item. Item Agreed RRP (excl. …" at bounding box center [784, 372] width 1568 height 744
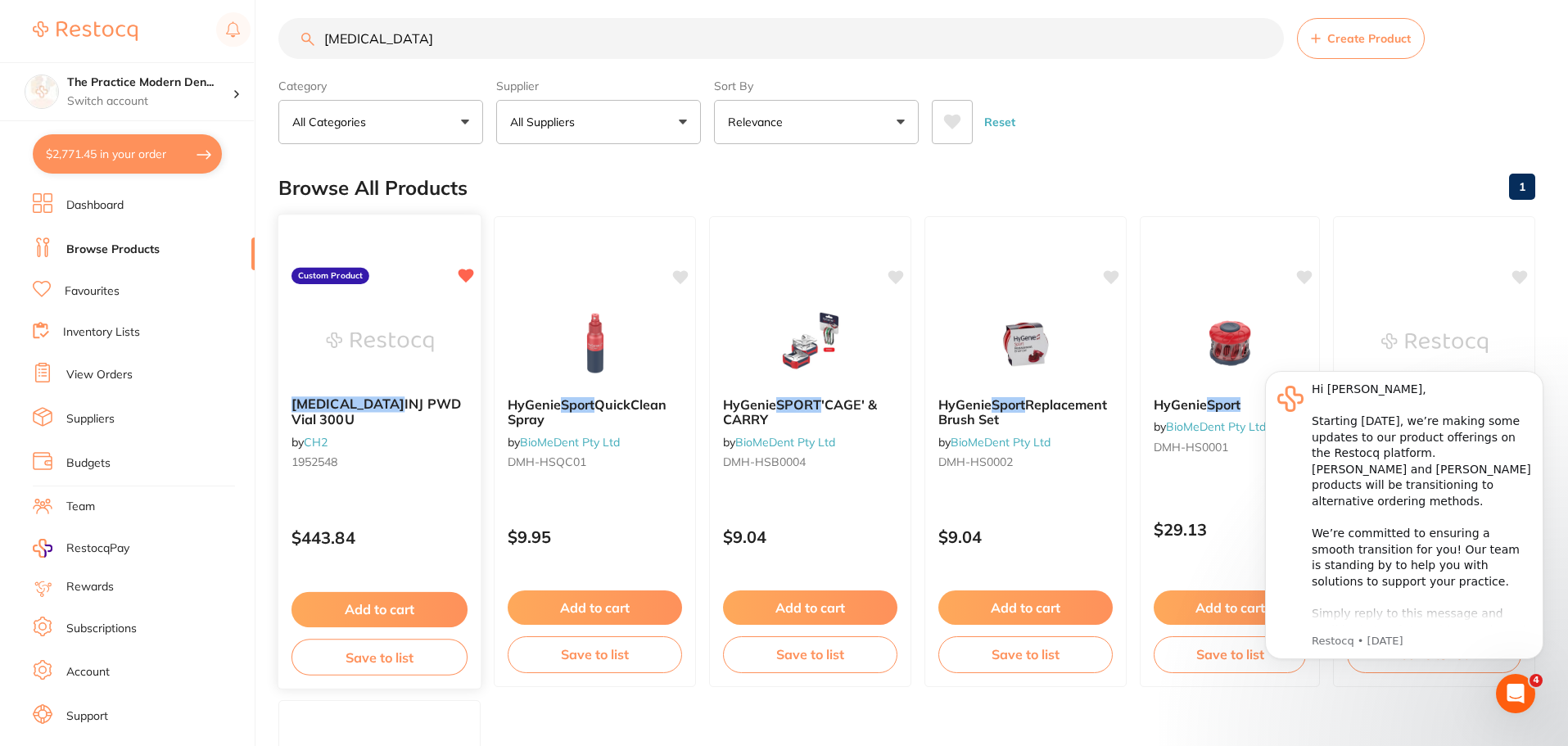
scroll to position [0, 0]
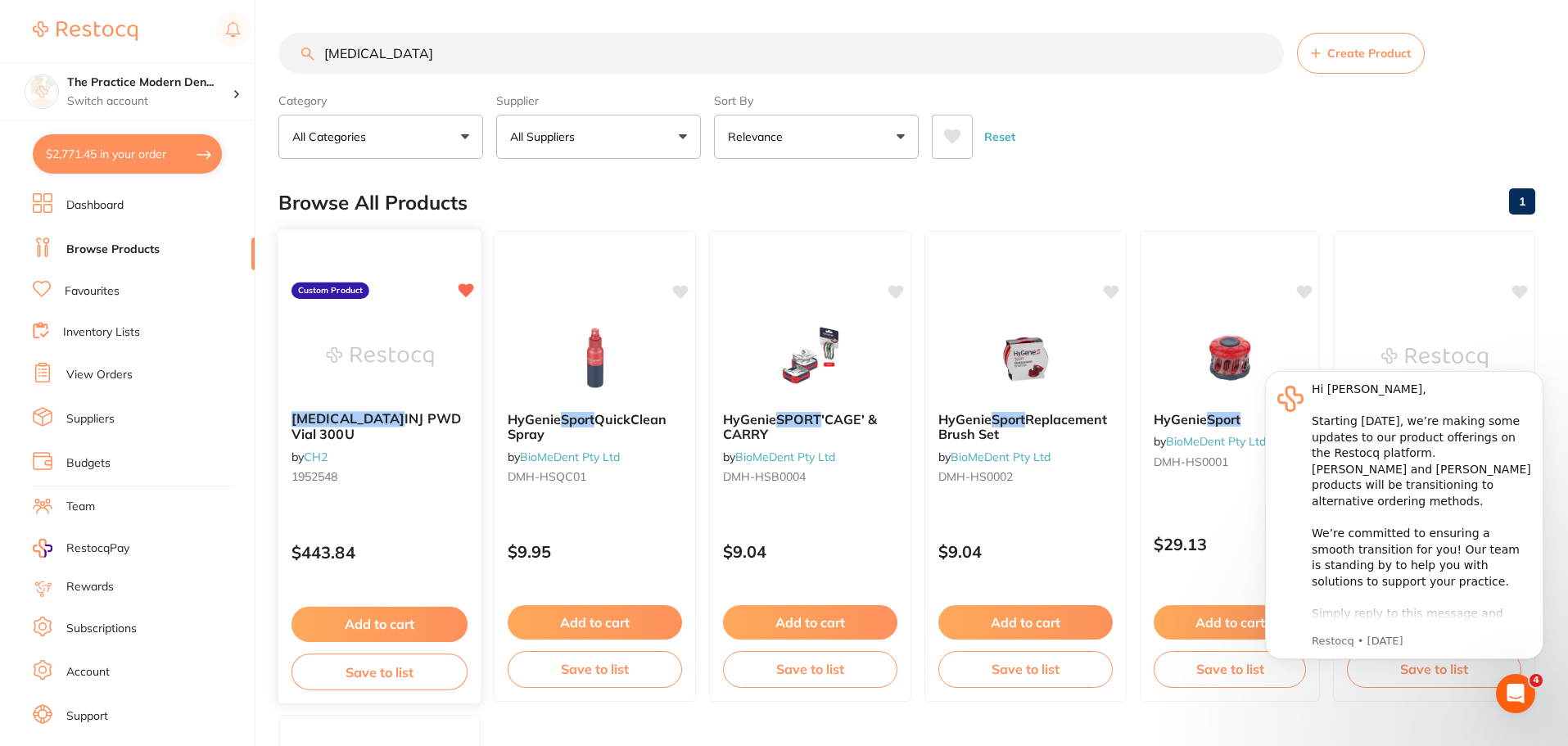
click at [411, 629] on button "Add to cart" at bounding box center [380, 624] width 176 height 35
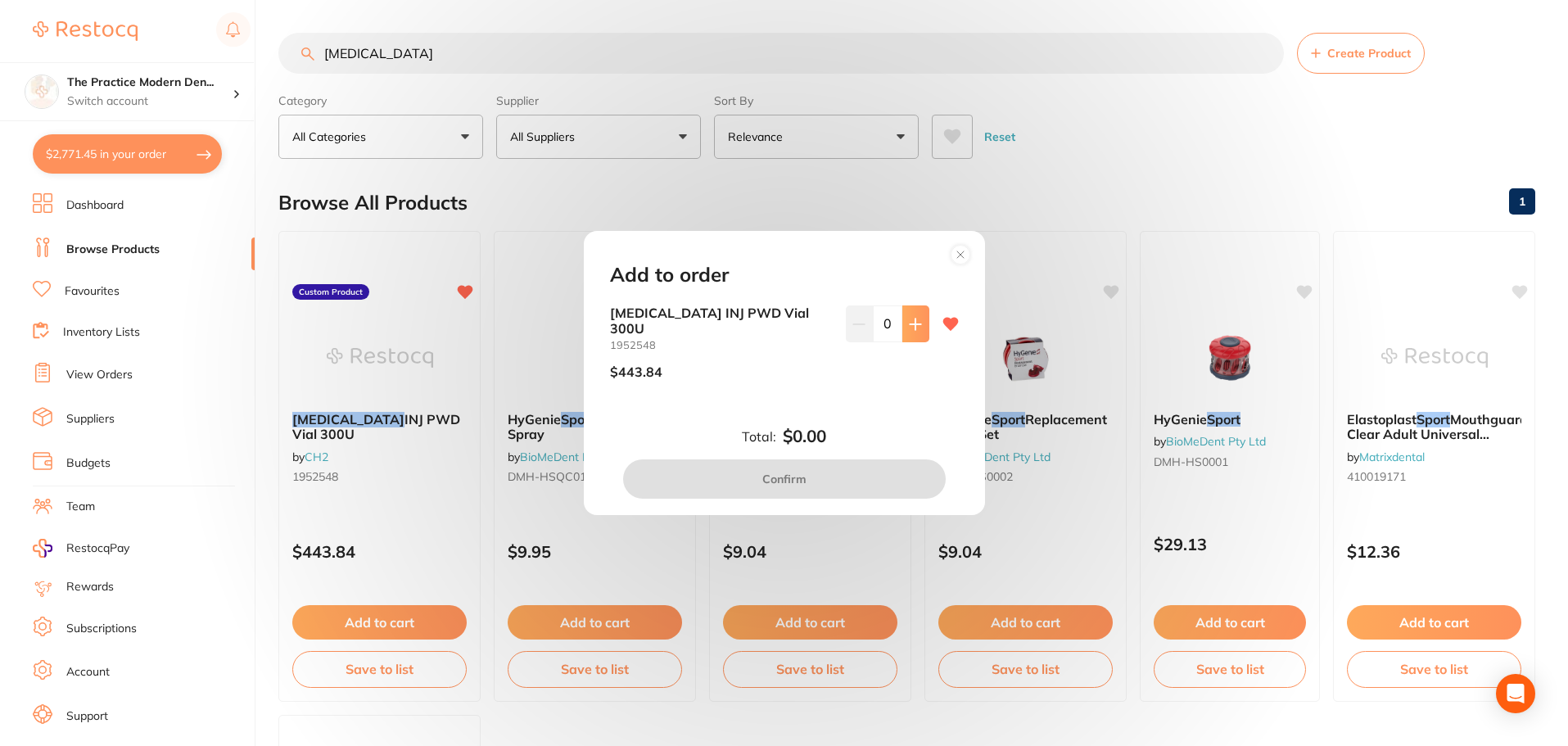
click at [921, 340] on button at bounding box center [916, 323] width 27 height 36
type input "2"
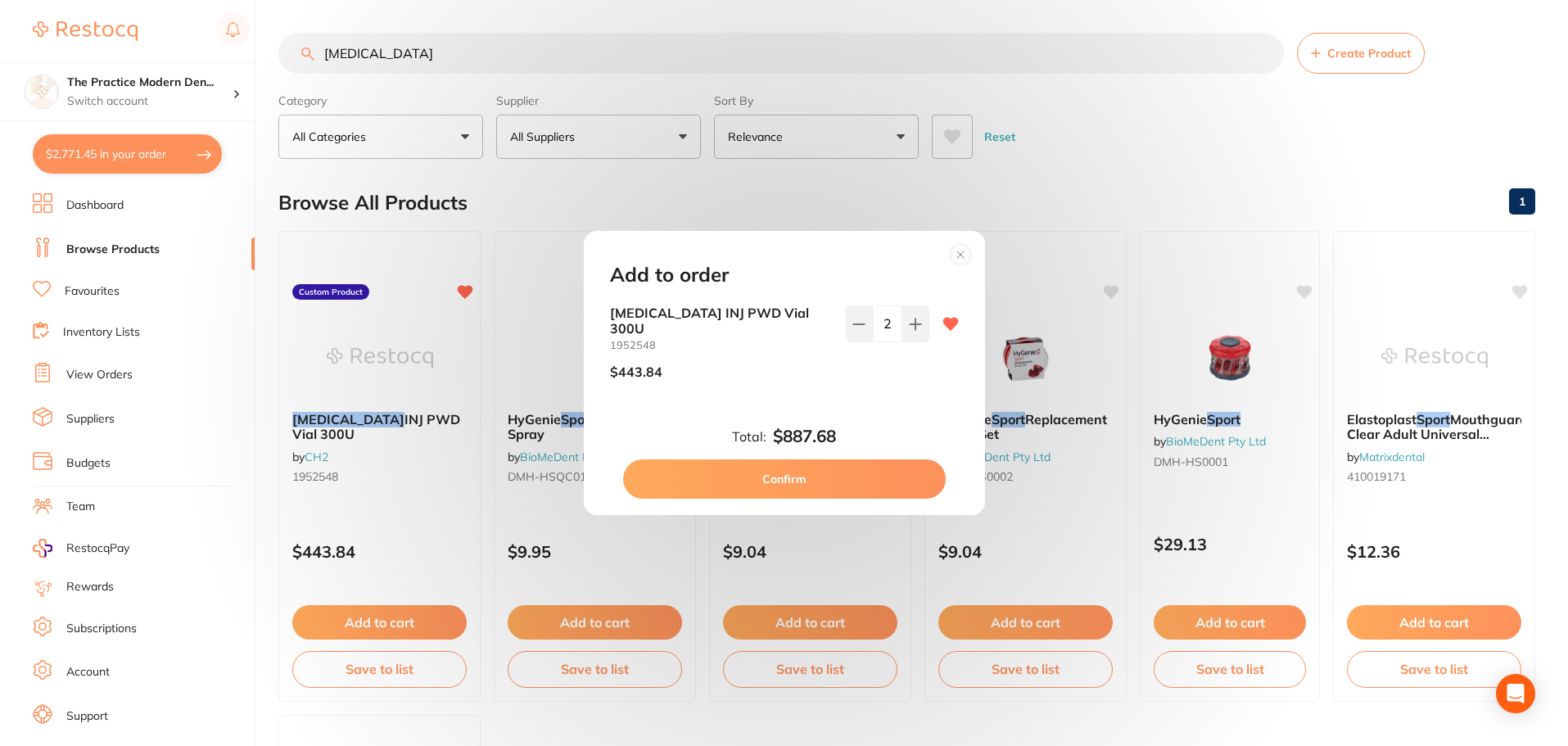
click at [835, 459] on button "Confirm" at bounding box center [784, 478] width 323 height 40
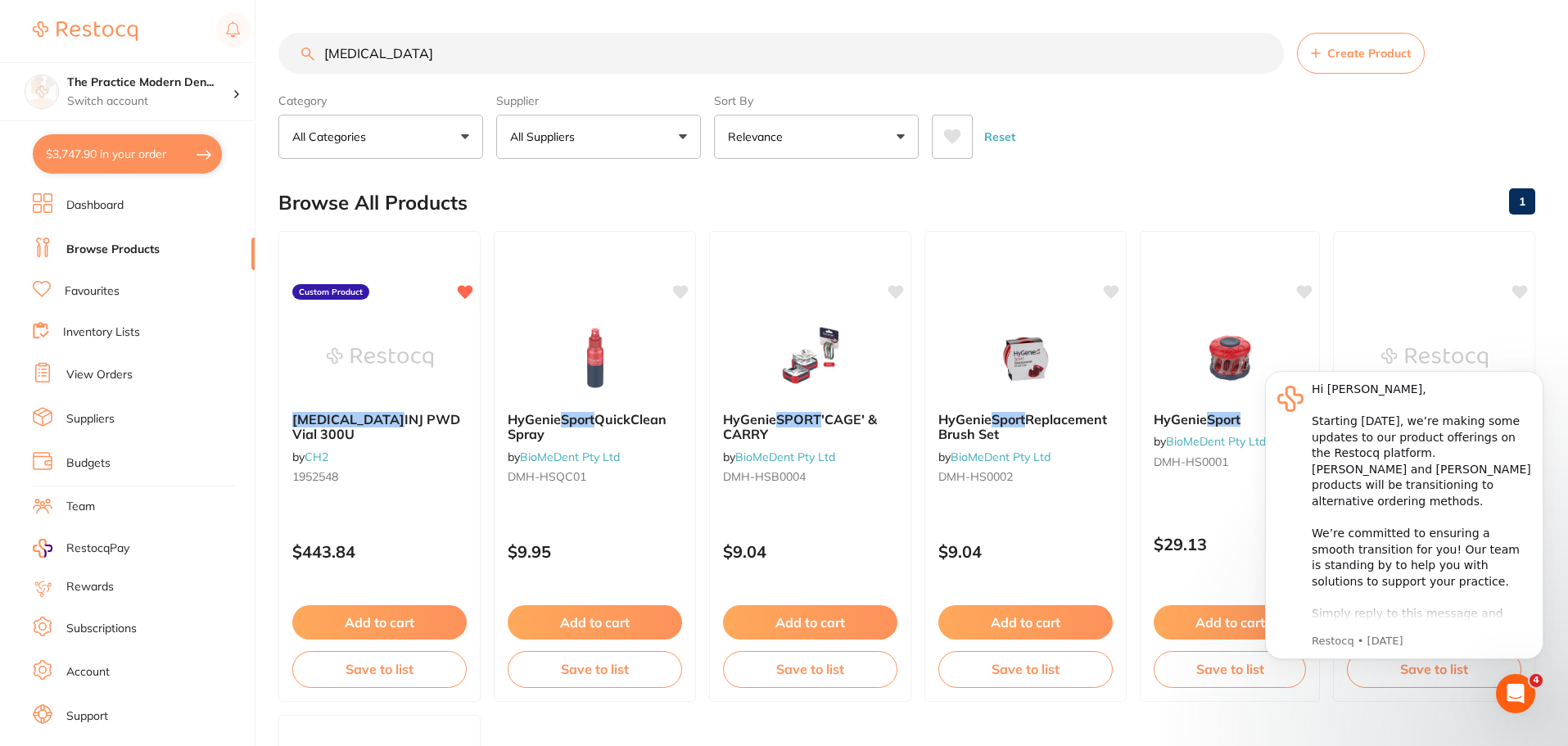
click at [62, 153] on button "$3,747.90 in your order" at bounding box center [128, 154] width 189 height 40
checkbox input "true"
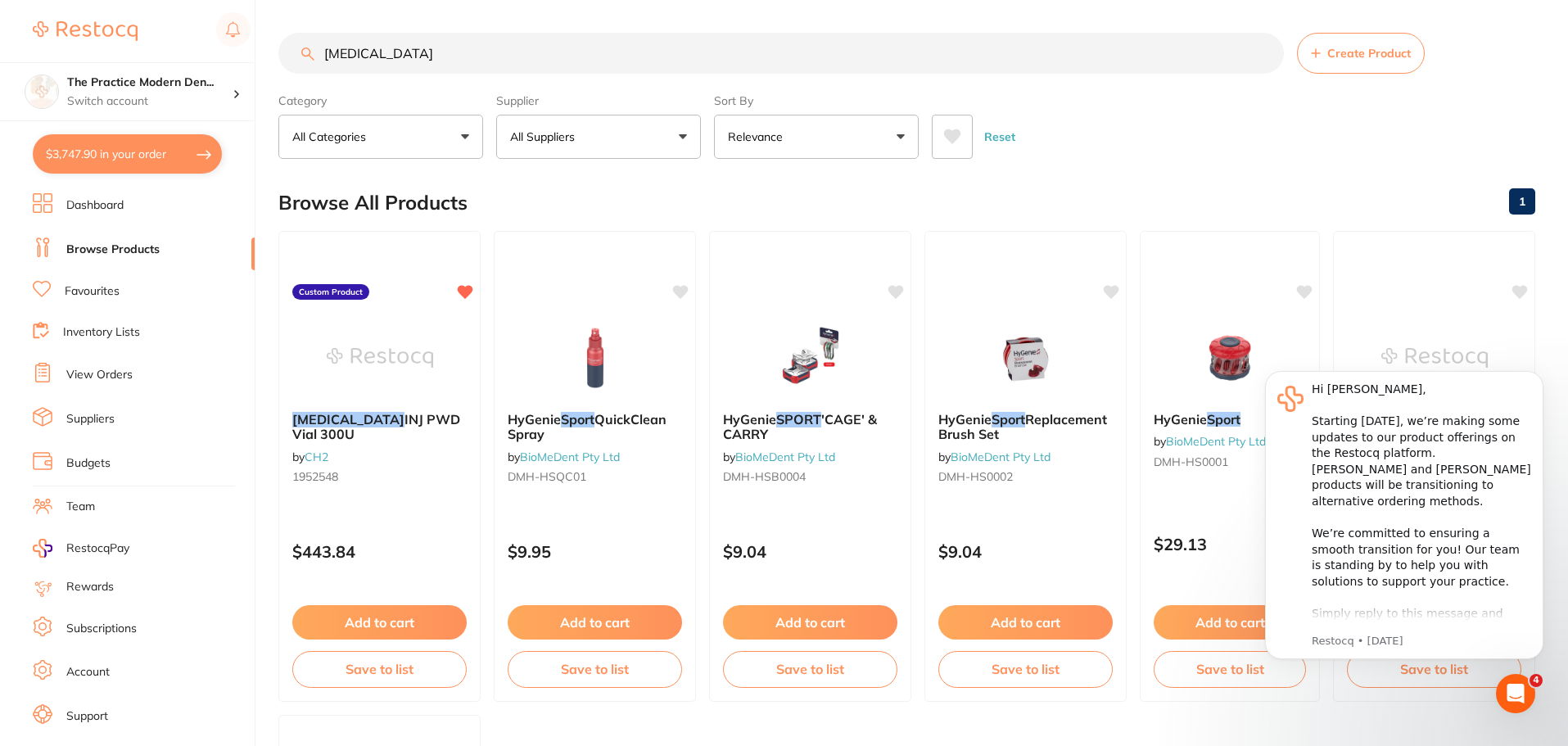
checkbox input "true"
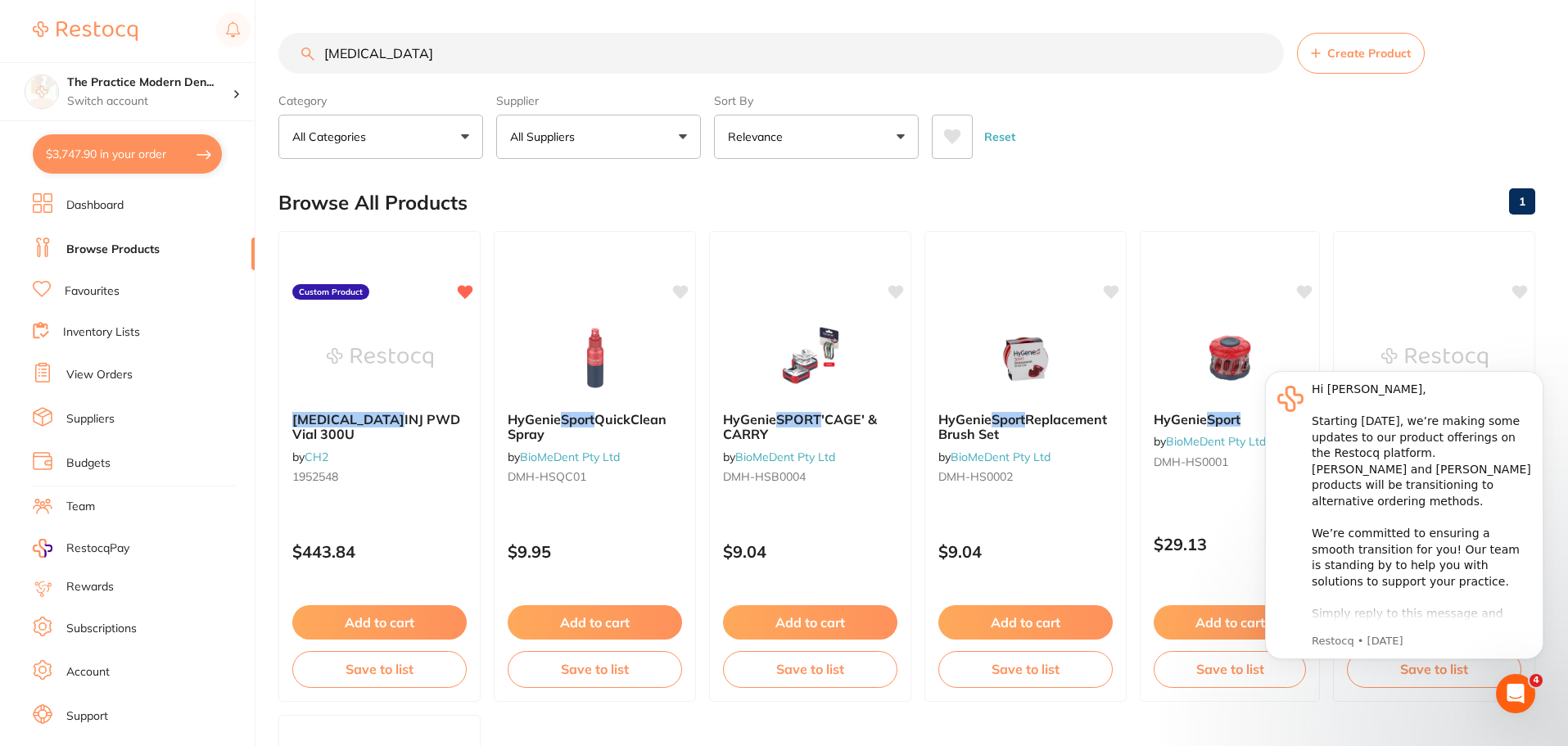
checkbox input "true"
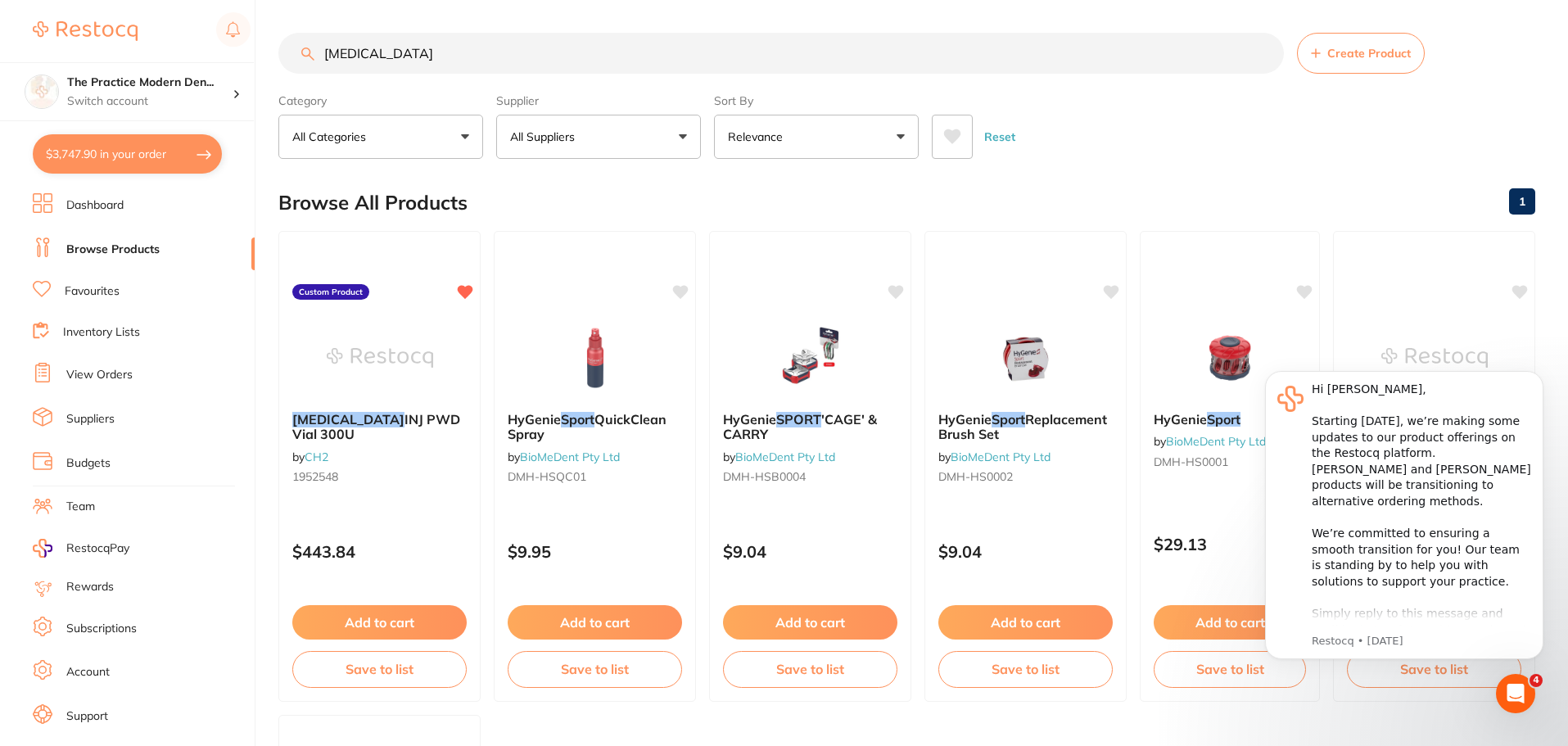
checkbox input "true"
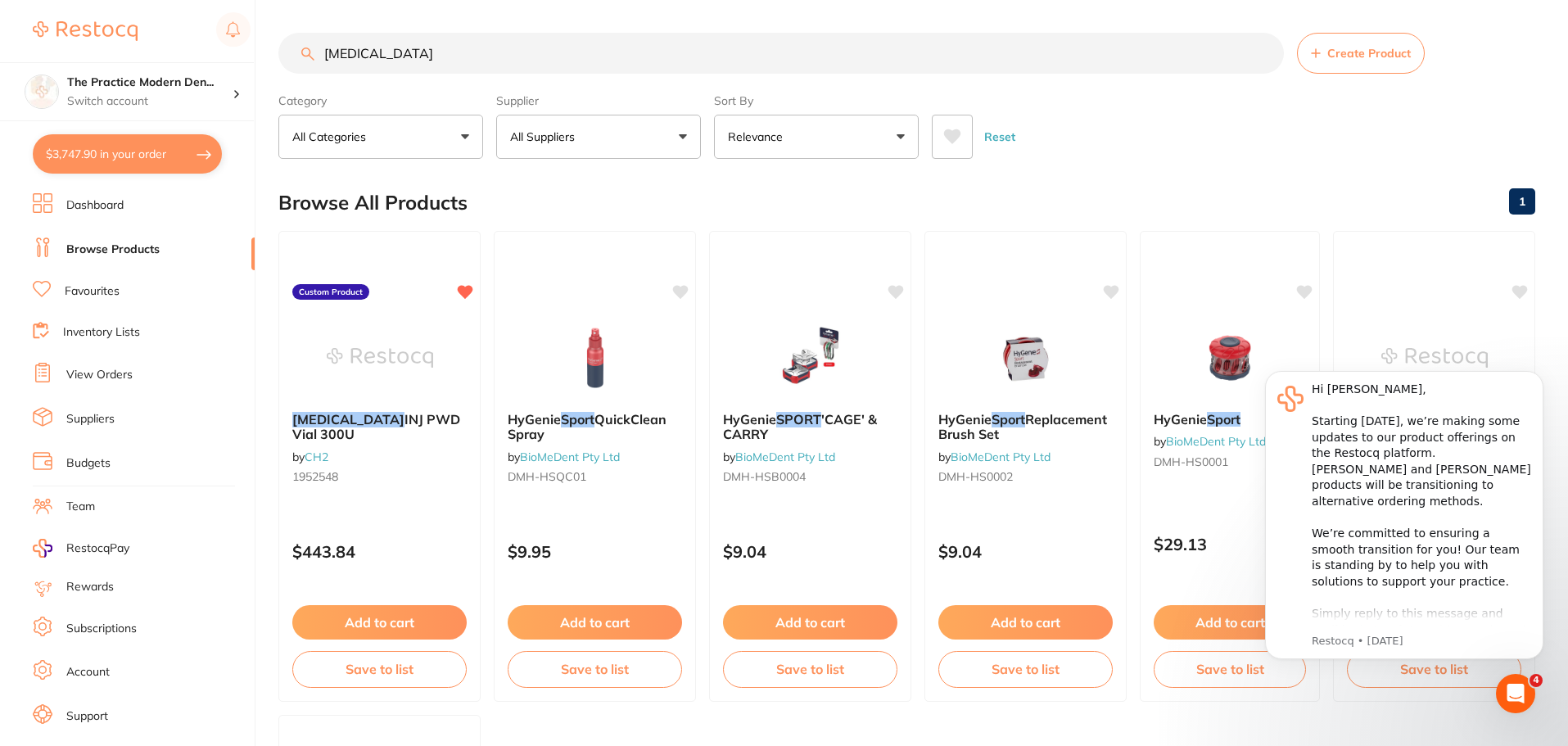
checkbox input "true"
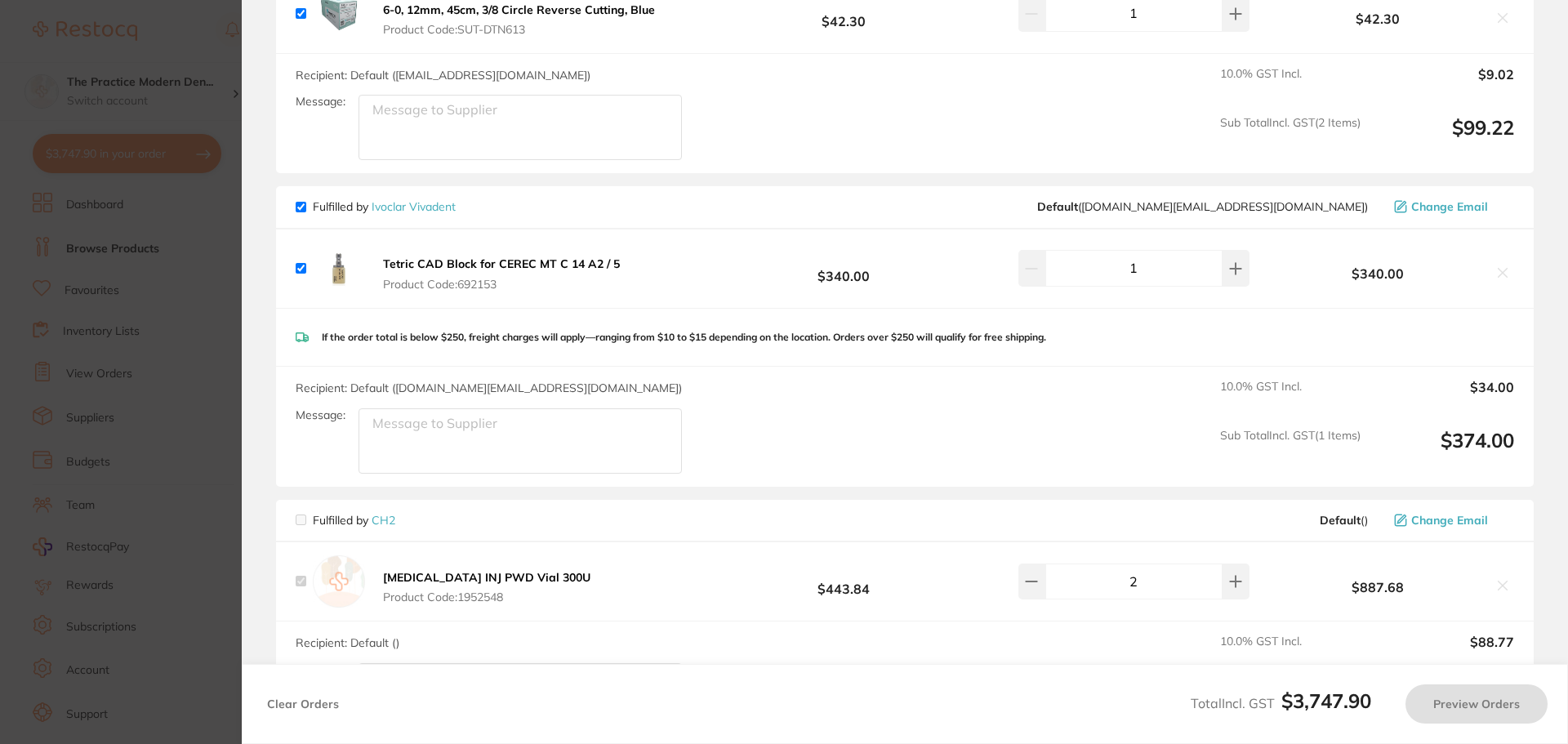
checkbox input "true"
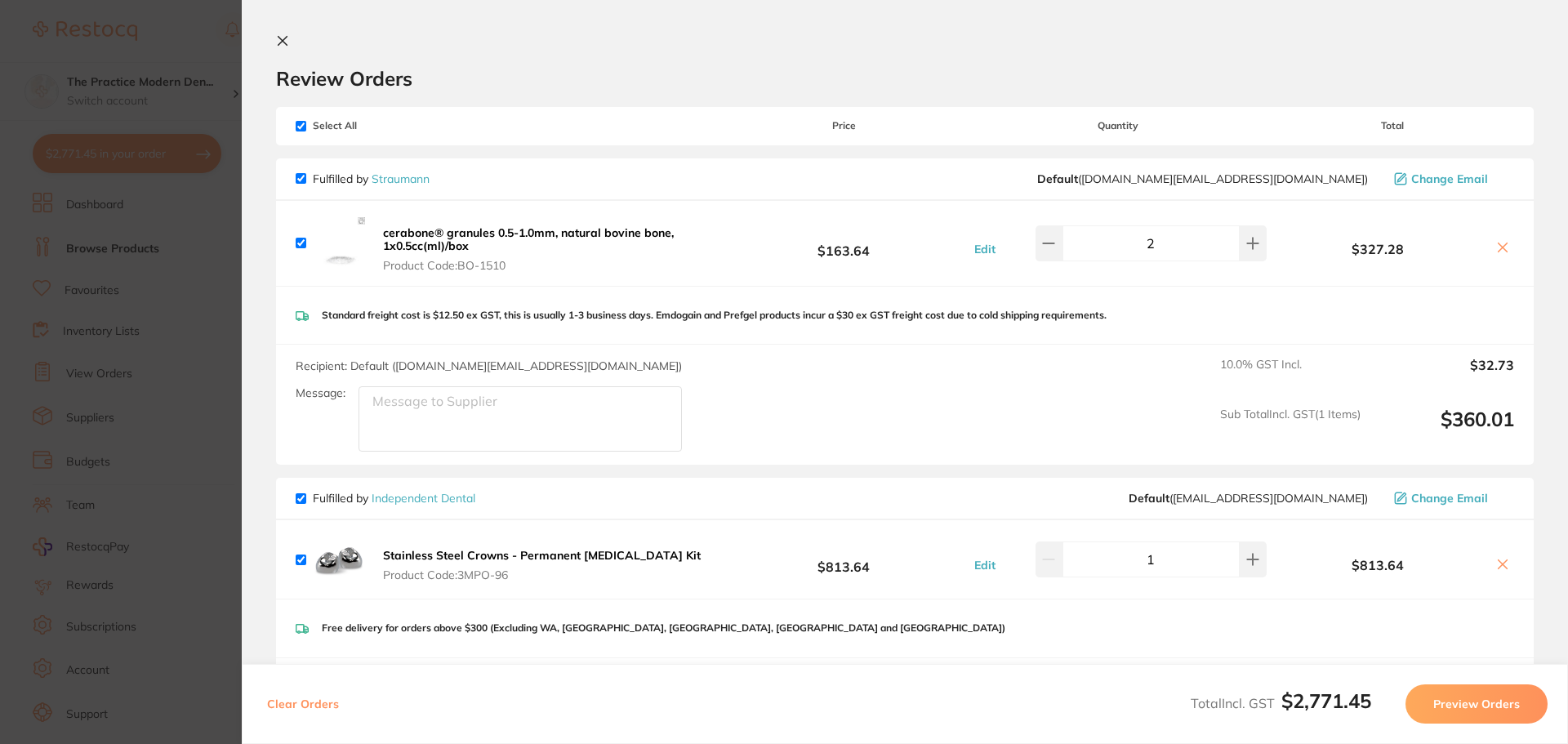
click at [236, 364] on section "Update RRP Set your pre negotiated price for this item. Item Agreed RRP (excl. …" at bounding box center [784, 372] width 1568 height 744
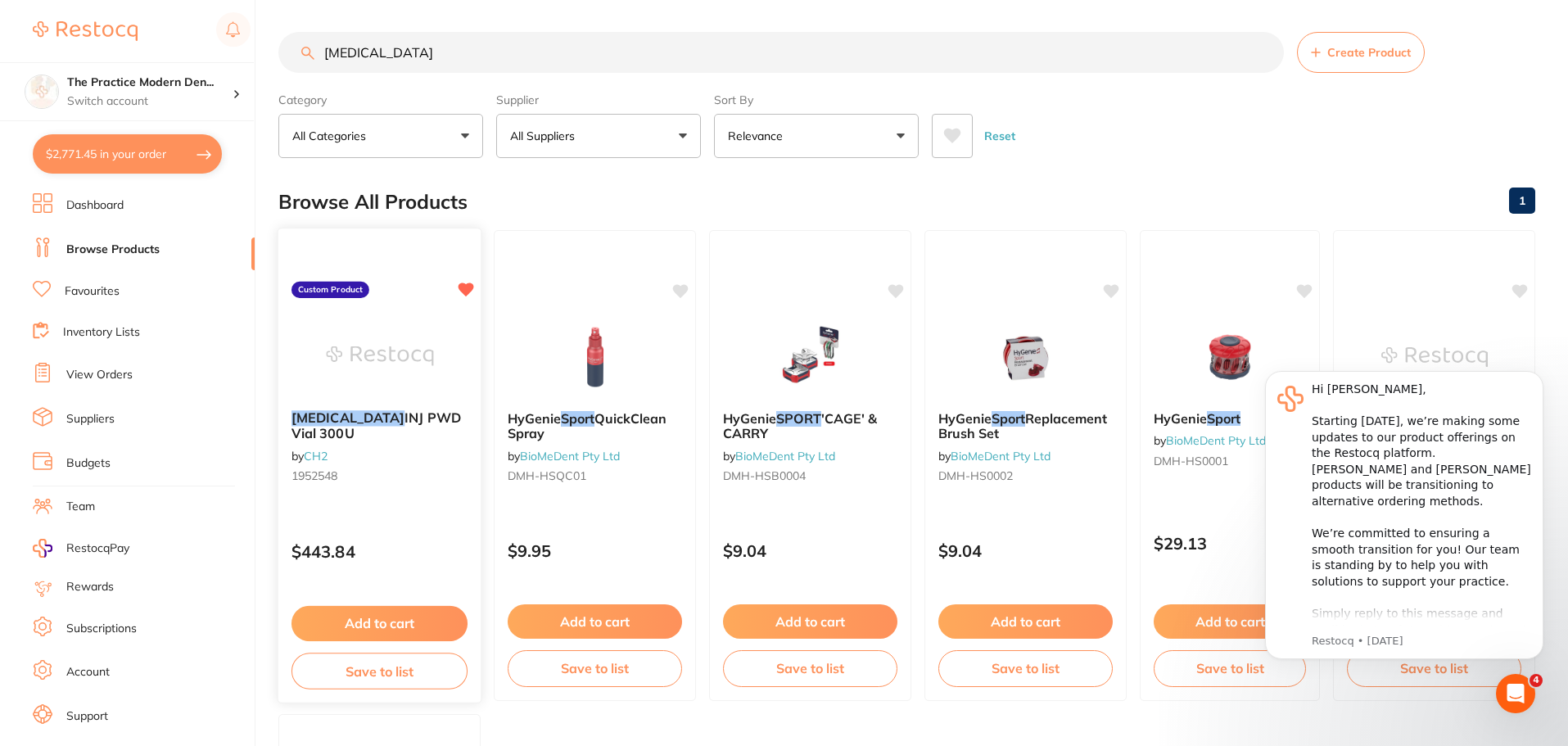
click at [412, 625] on button "Add to cart" at bounding box center [380, 623] width 176 height 35
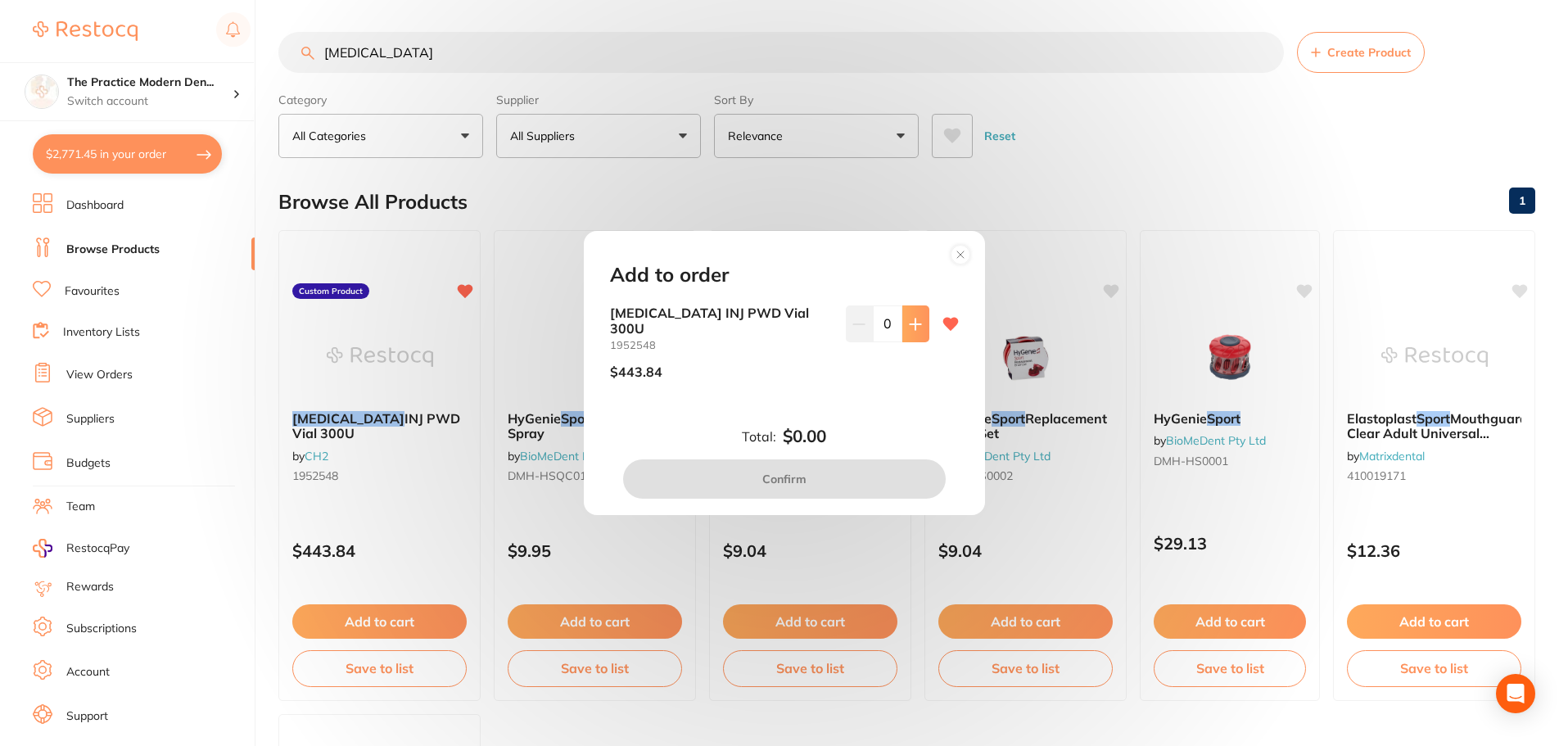
click at [914, 330] on icon at bounding box center [916, 325] width 14 height 14
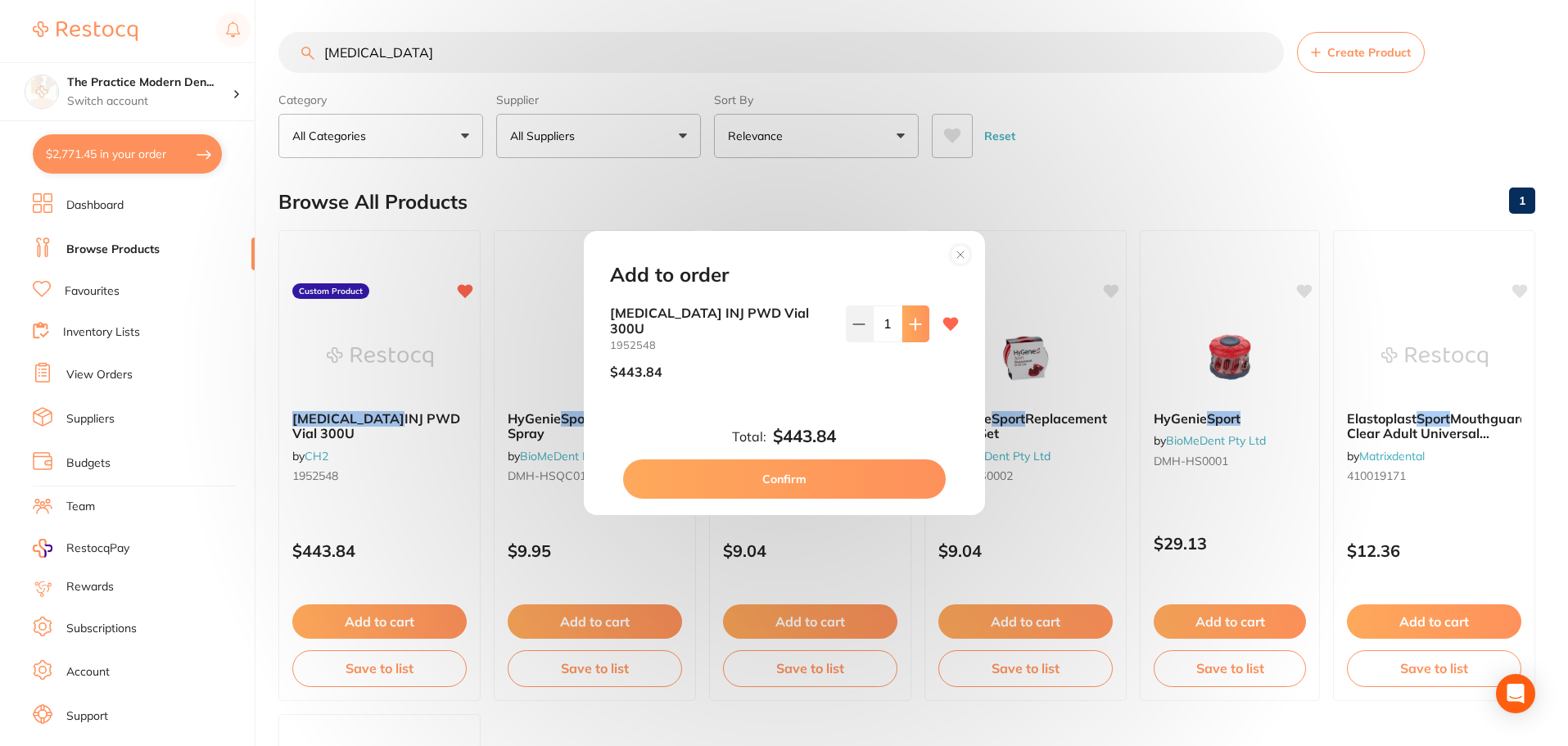
click at [914, 330] on icon at bounding box center [916, 325] width 14 height 14
type input "2"
click at [769, 473] on button "Confirm" at bounding box center [784, 478] width 323 height 40
checkbox input "false"
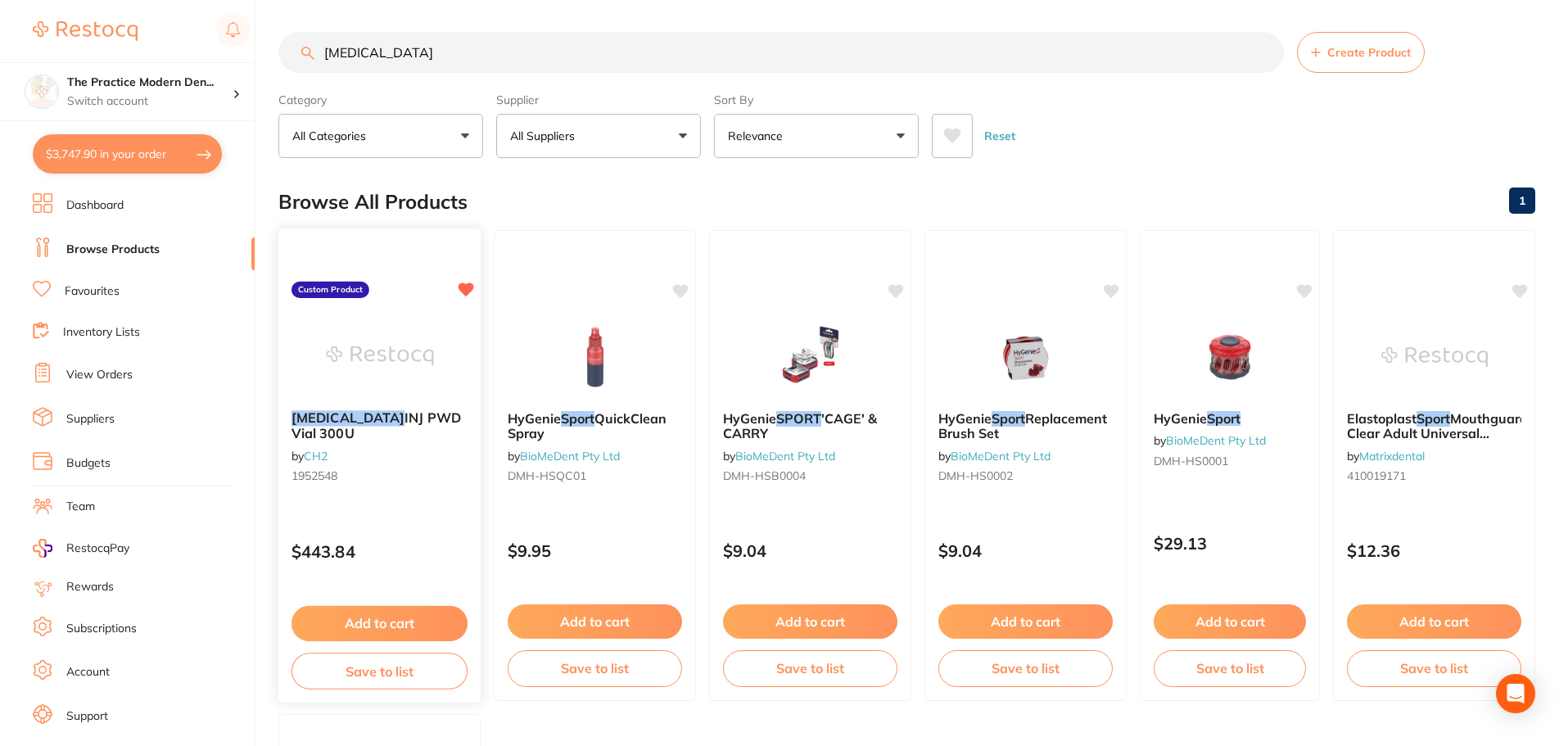
click at [419, 339] on img at bounding box center [379, 356] width 107 height 83
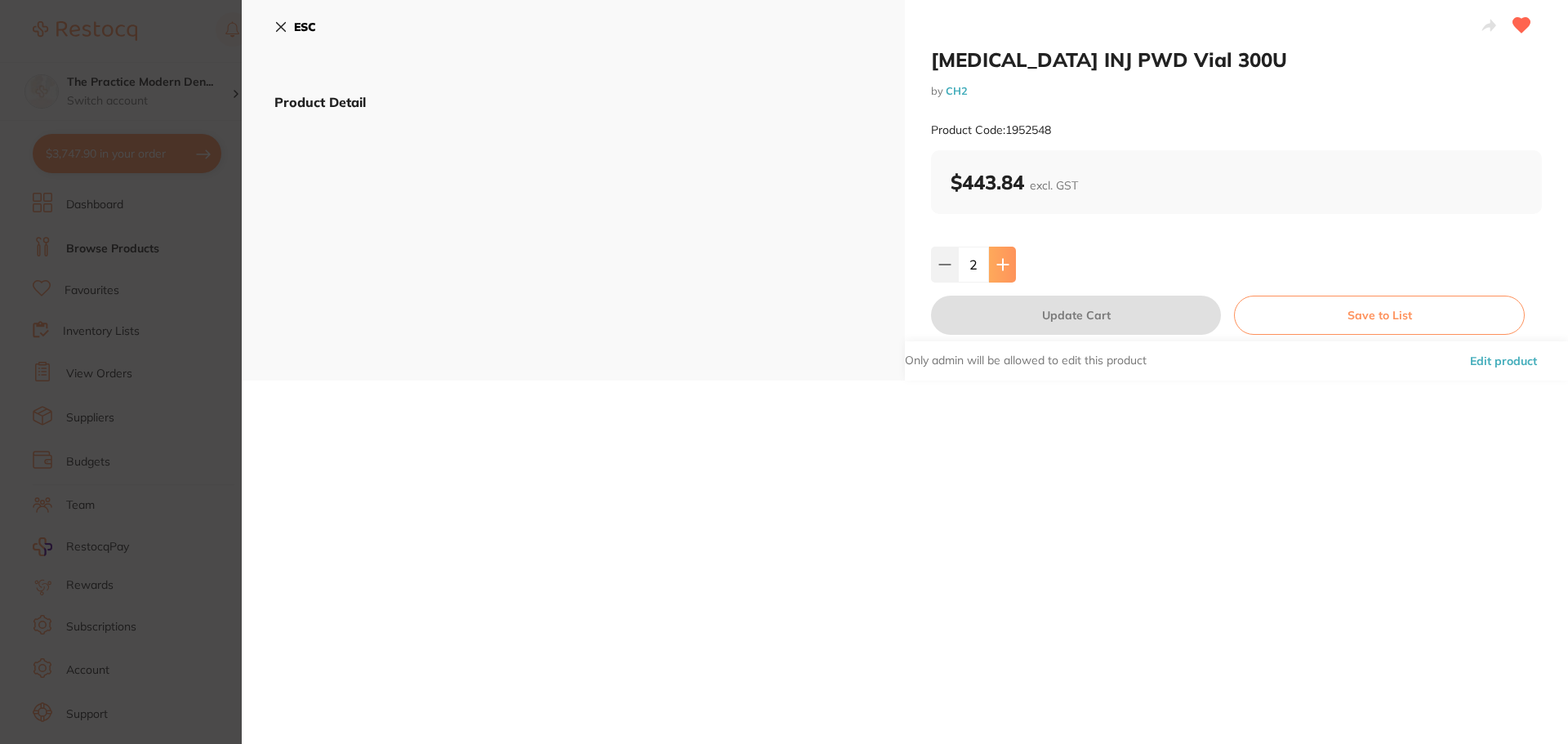
click at [998, 259] on icon at bounding box center [1003, 265] width 13 height 13
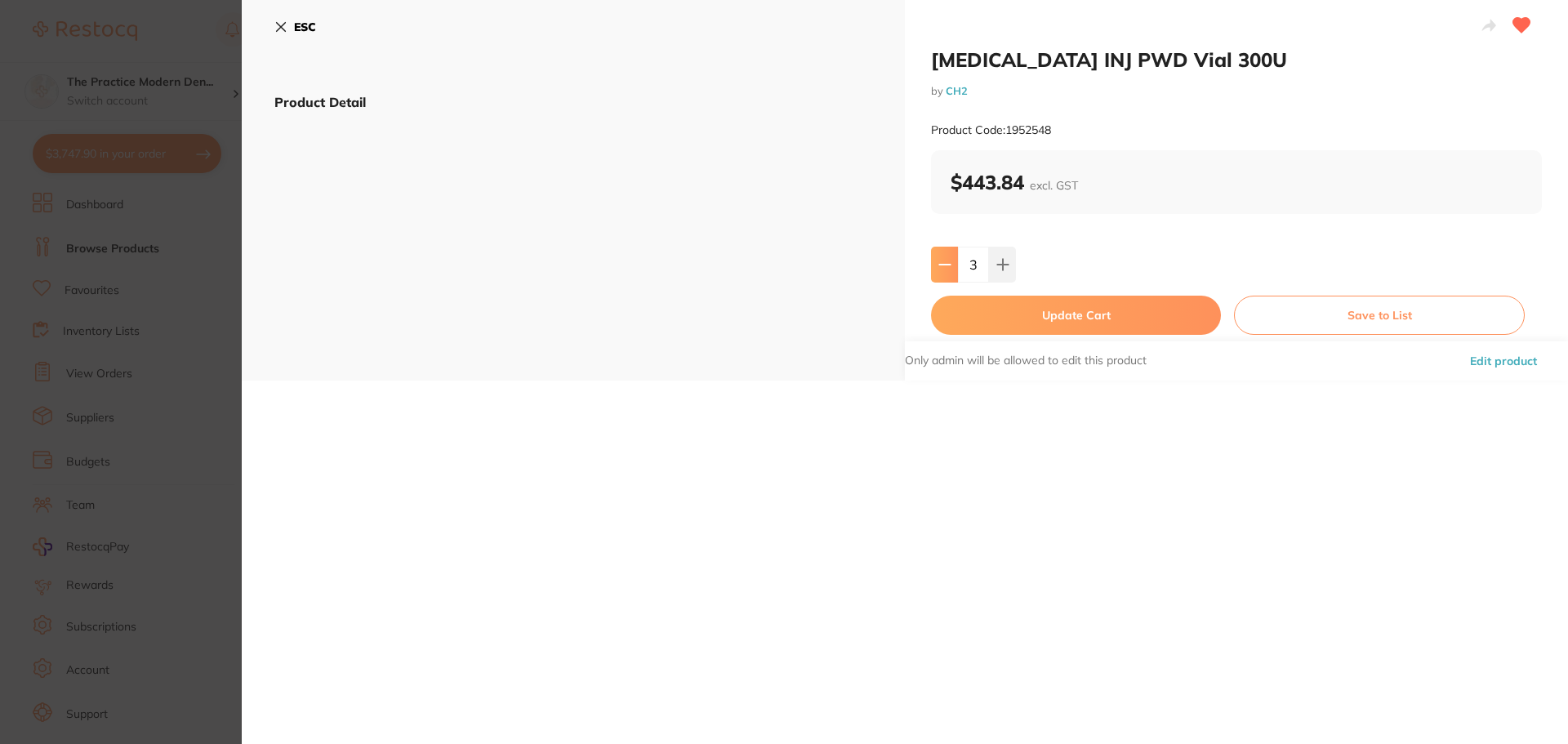
drag, startPoint x: 943, startPoint y: 267, endPoint x: 982, endPoint y: 270, distance: 39.1
click at [948, 266] on icon at bounding box center [945, 265] width 13 height 13
type input "2"
click at [1051, 307] on button "Update Cart" at bounding box center [1076, 315] width 290 height 40
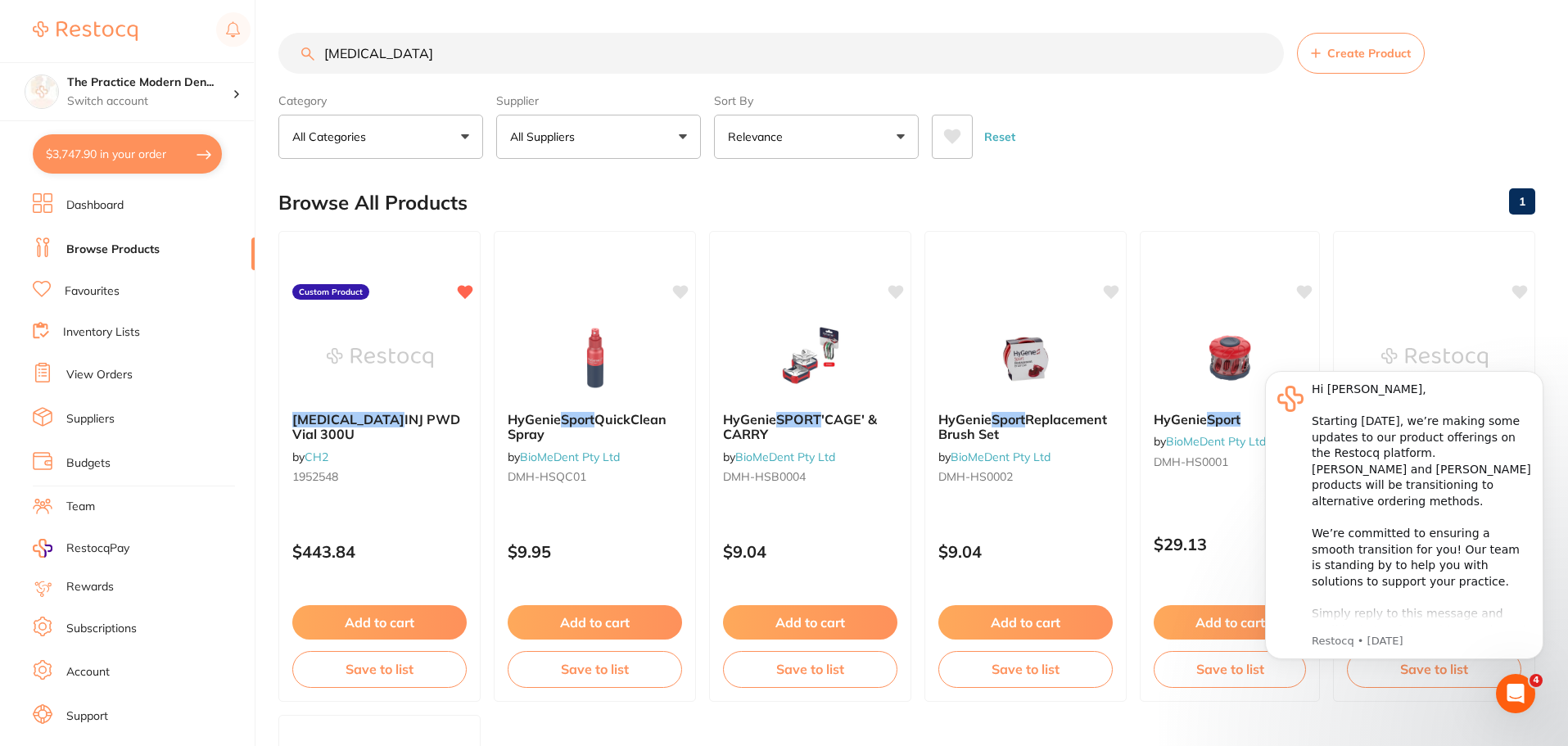
click at [115, 373] on link "View Orders" at bounding box center [100, 375] width 67 height 16
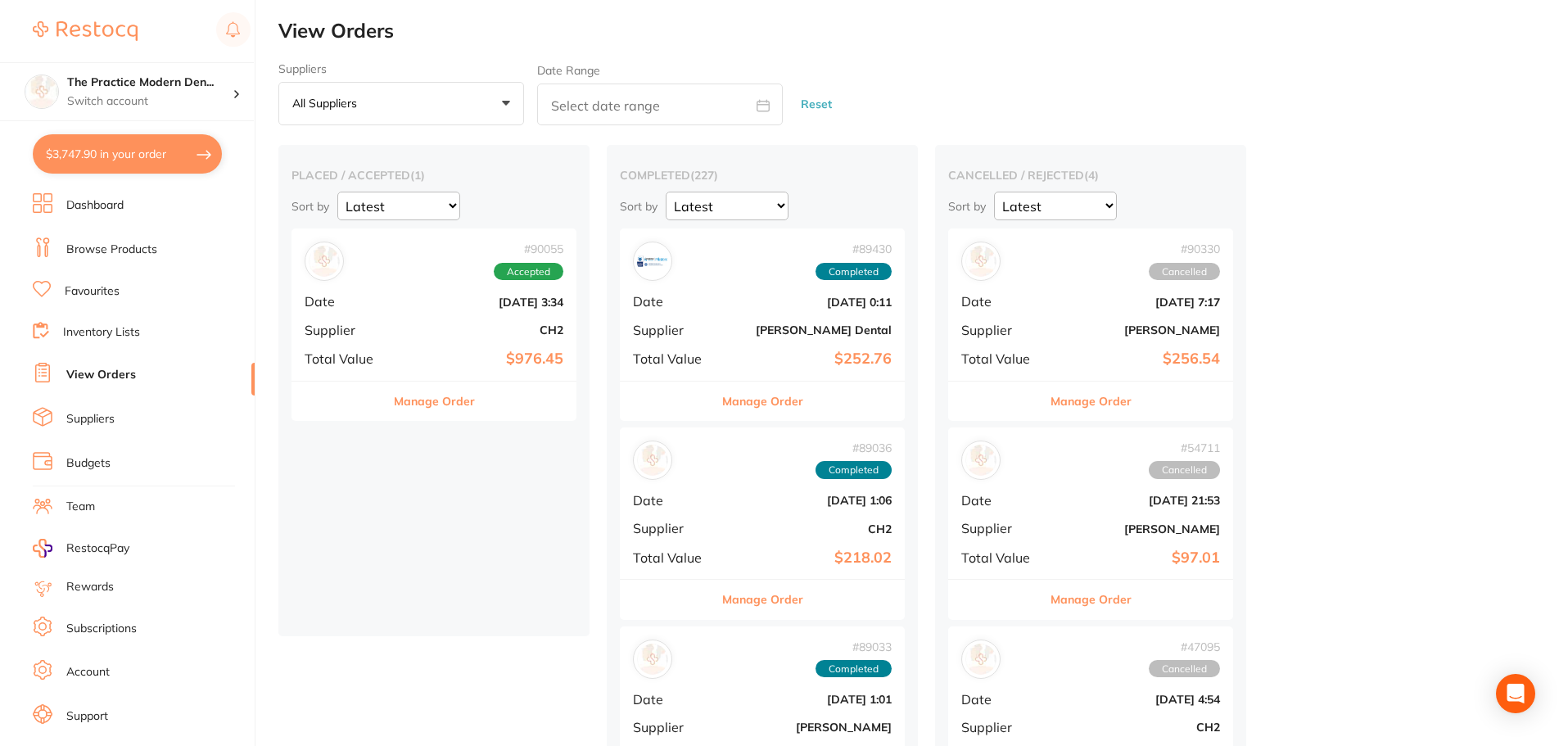
click at [474, 288] on div "# 90055 Accepted Date [DATE] 3:34 Supplier CH2 Total Value $976.45" at bounding box center [434, 303] width 285 height 152
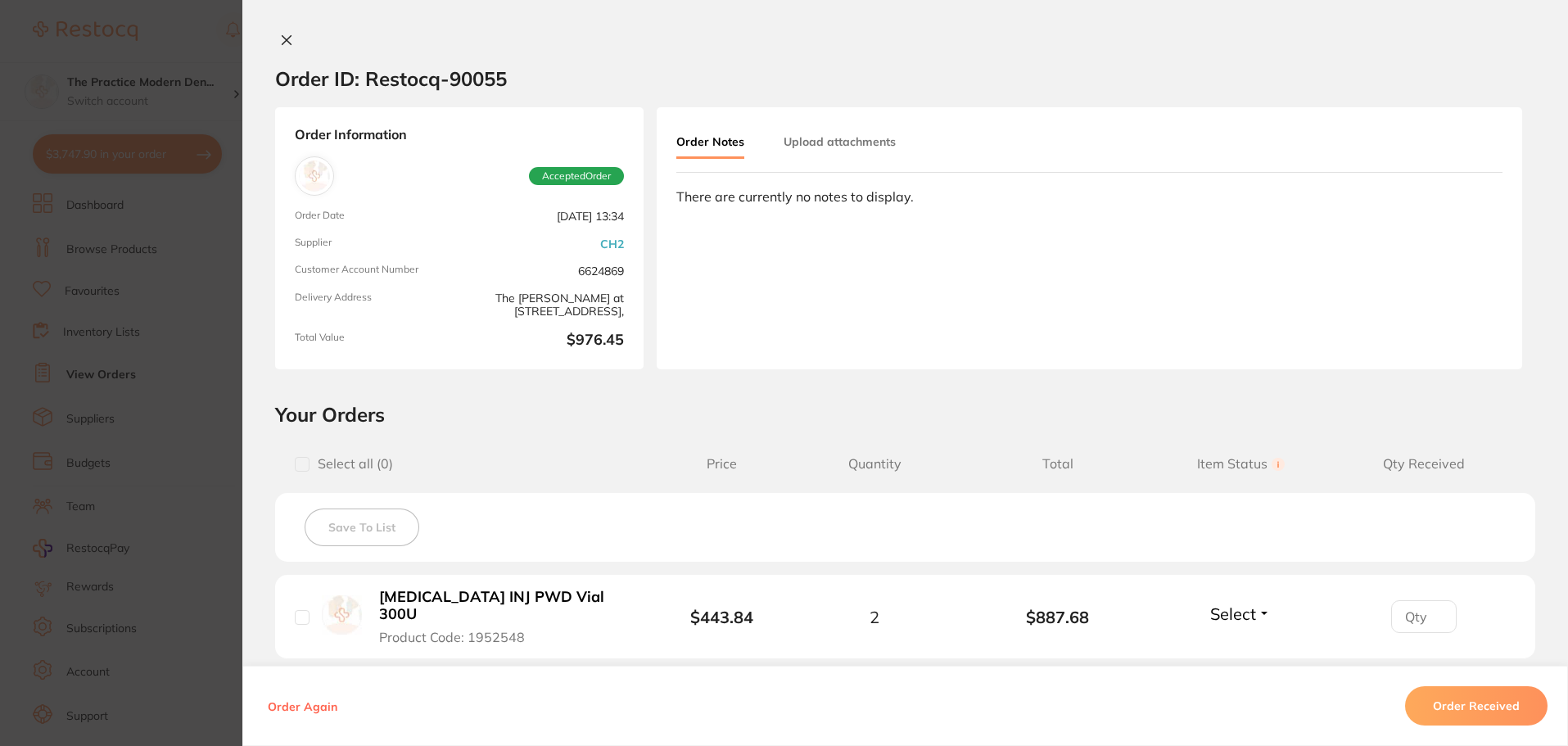
click at [1480, 702] on button "Order Received" at bounding box center [1475, 705] width 142 height 40
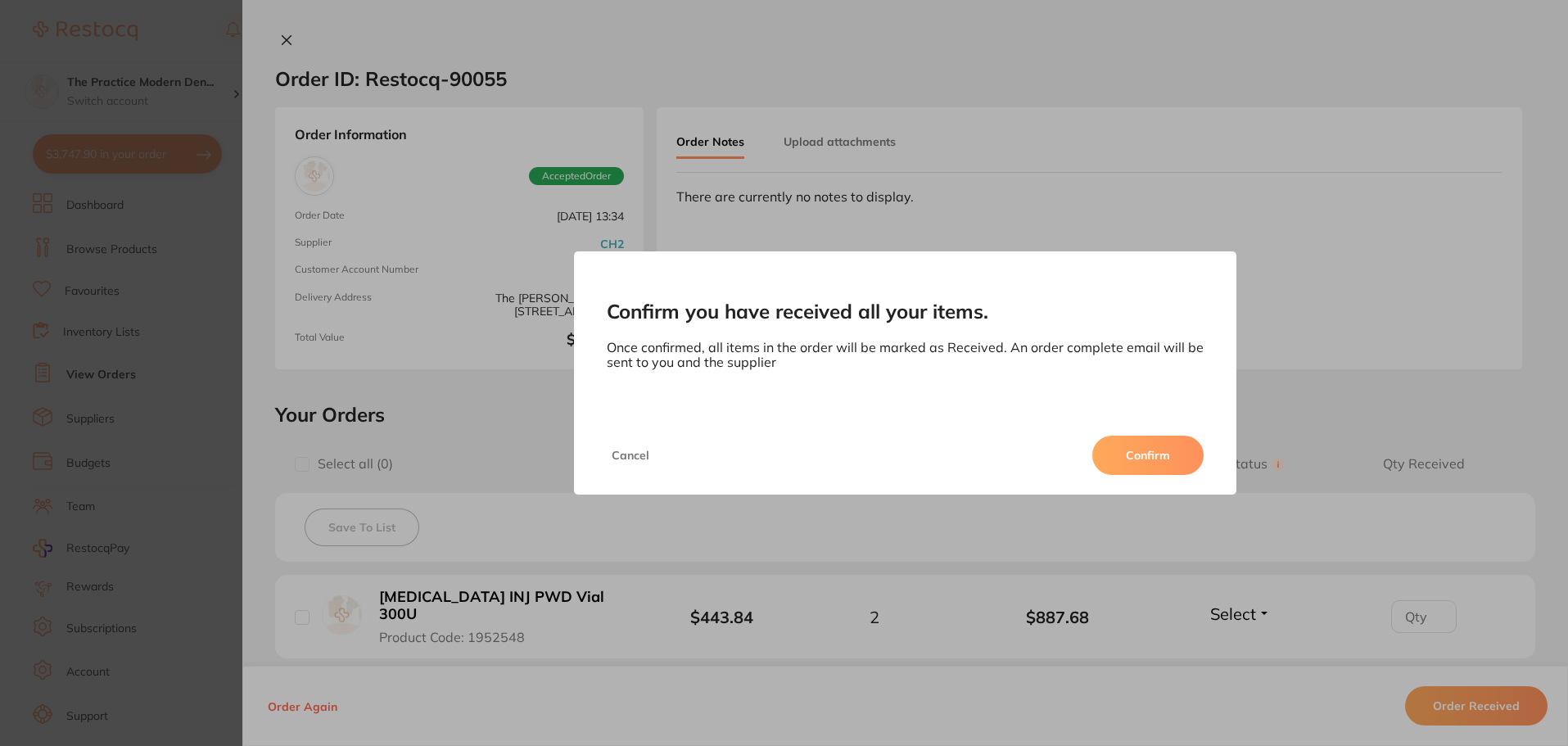
drag, startPoint x: 1183, startPoint y: 441, endPoint x: 1169, endPoint y: 444, distance: 14.3
click at [1182, 441] on button "Confirm" at bounding box center [1147, 455] width 111 height 40
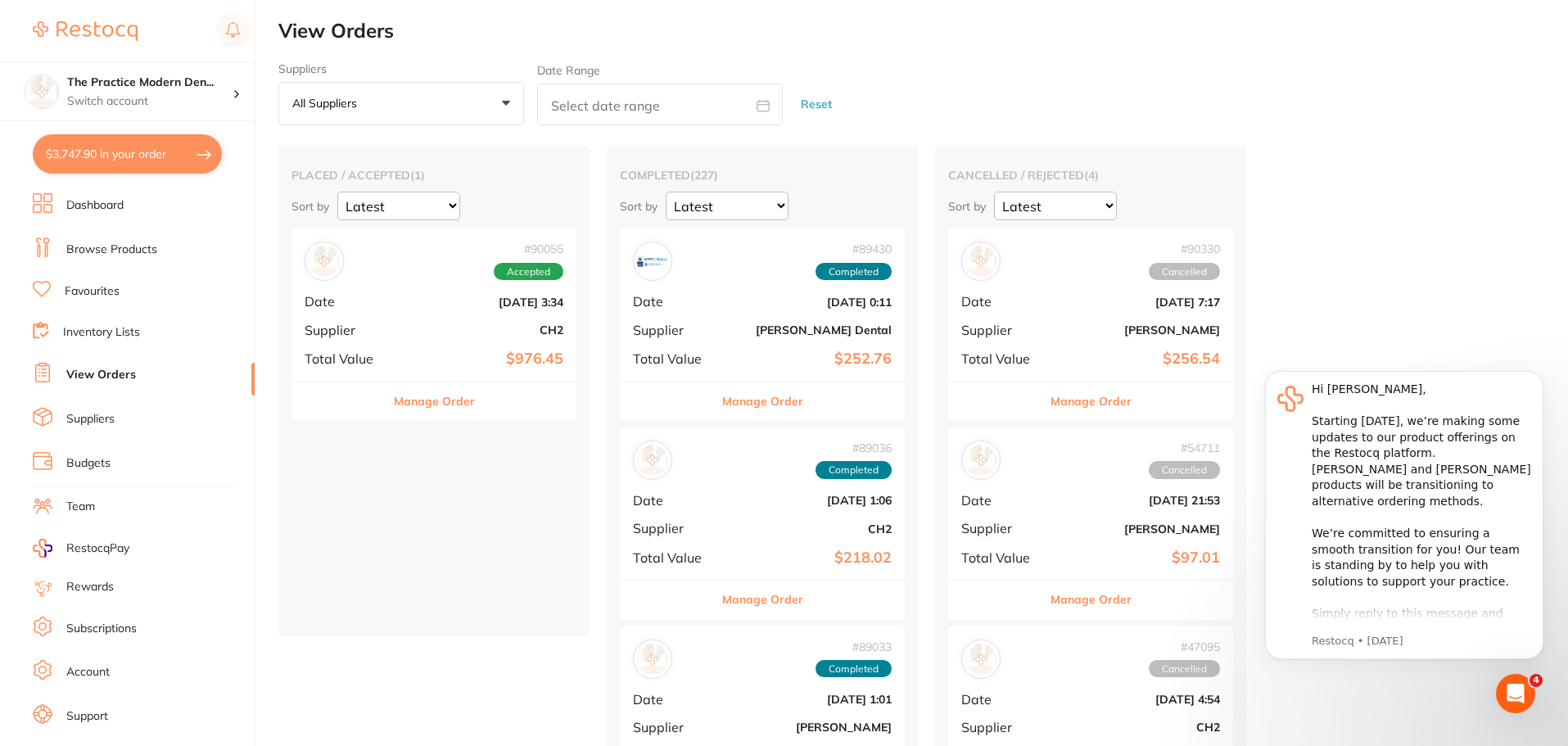
click at [93, 255] on link "Browse Products" at bounding box center [112, 249] width 91 height 16
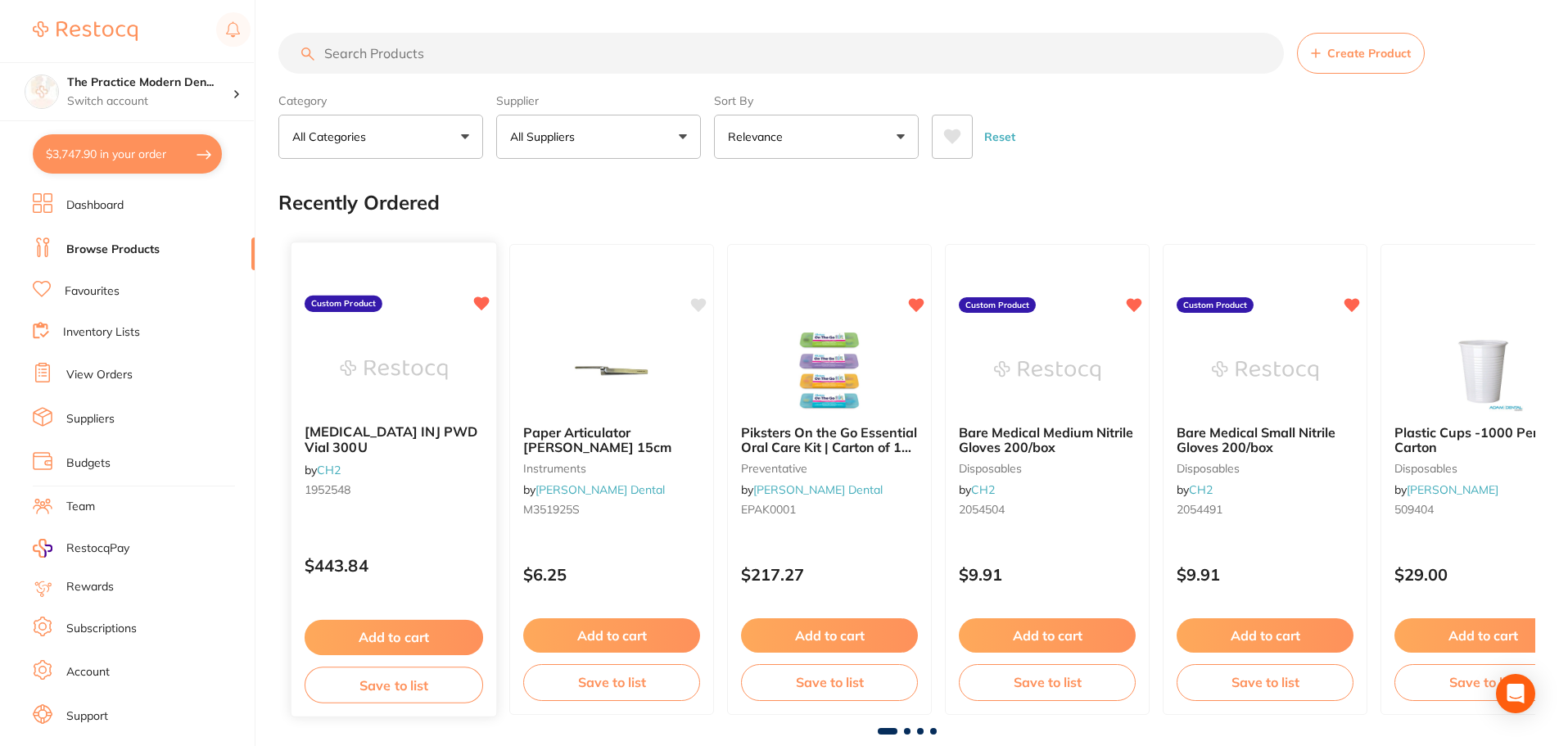
click at [438, 626] on button "Add to cart" at bounding box center [393, 637] width 179 height 35
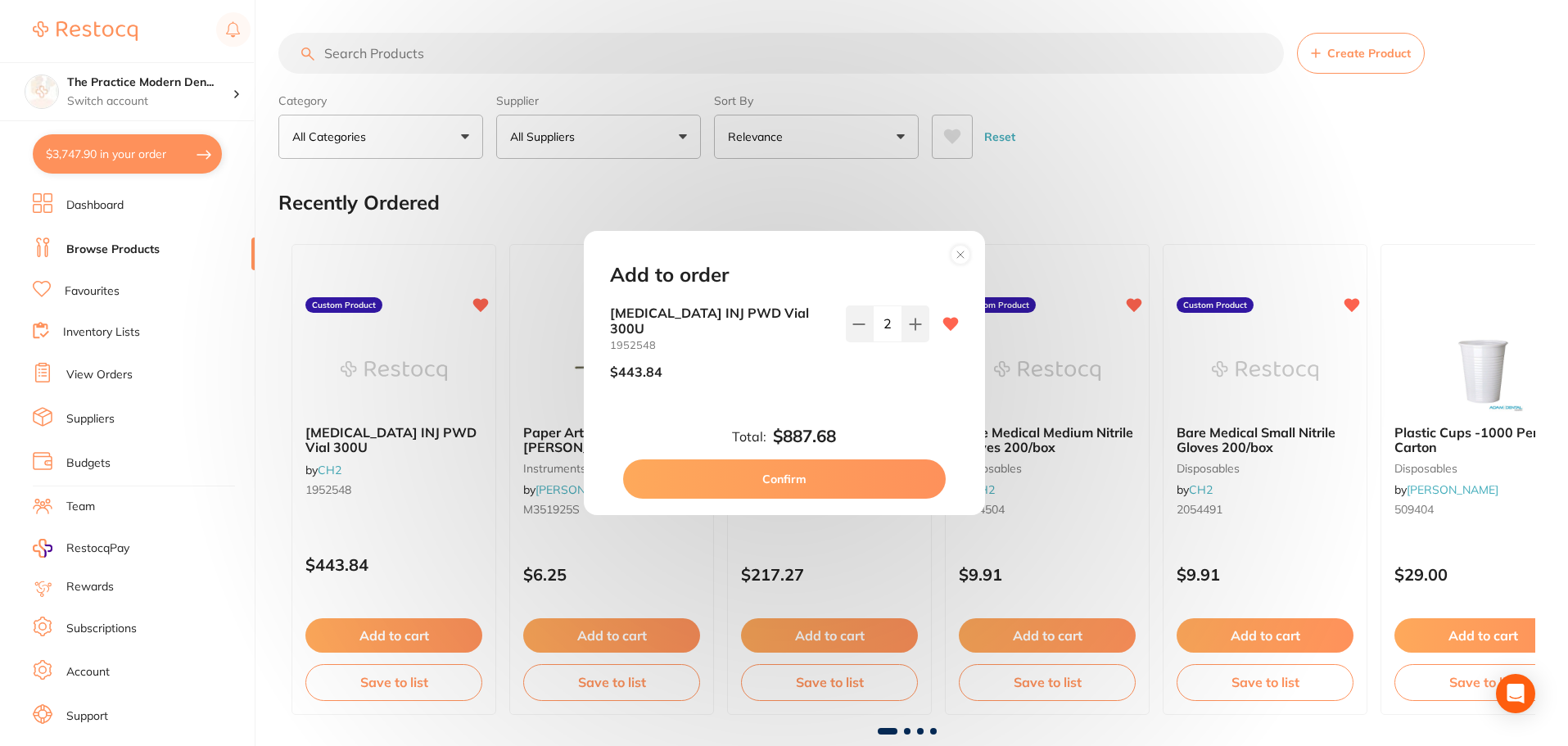
click at [860, 473] on button "Confirm" at bounding box center [784, 478] width 323 height 40
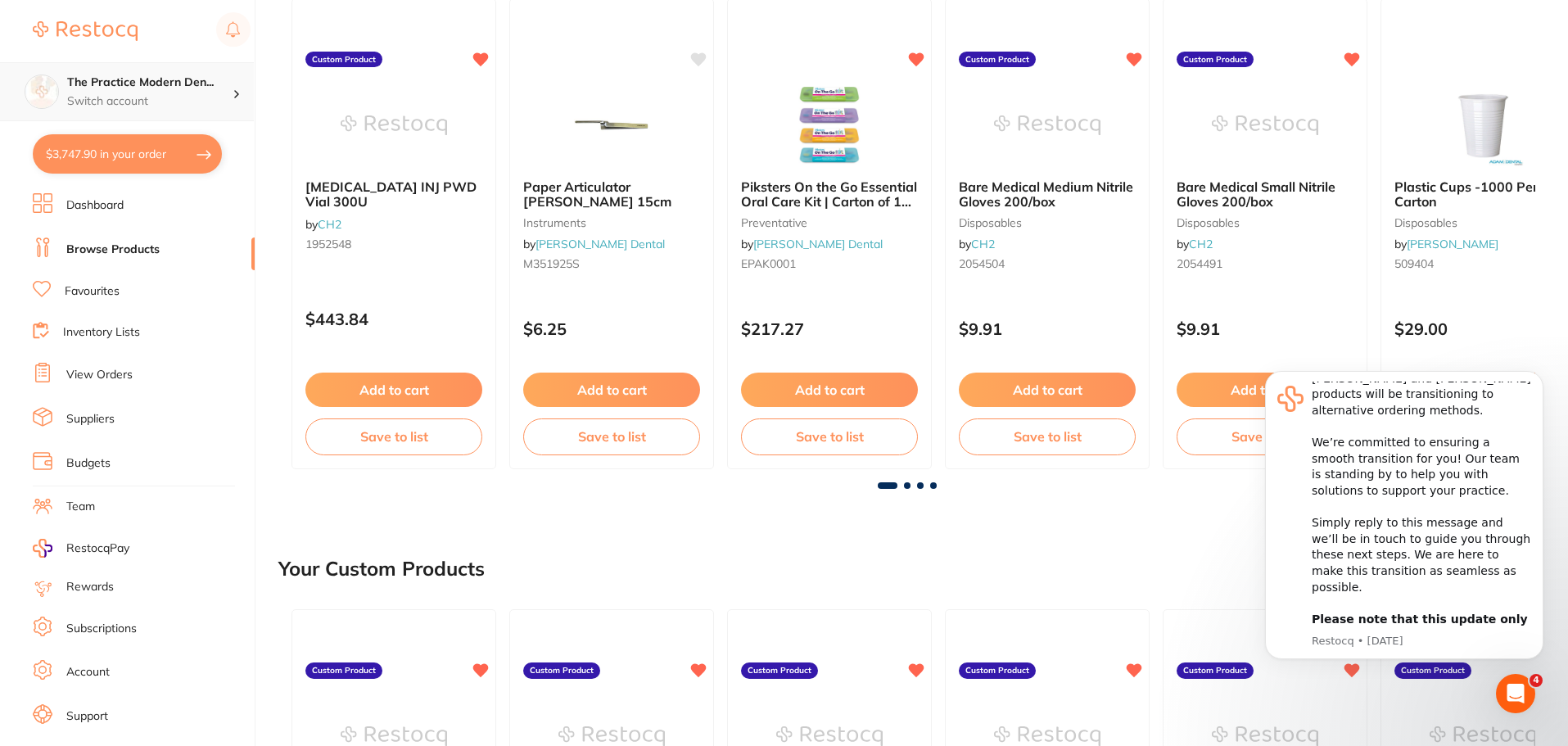
click at [94, 87] on h4 "The Practice Modern Den..." at bounding box center [149, 82] width 165 height 16
click at [74, 51] on div "The Practice Modern Den... Switch account The Practice Modern Dentistry and Fac…" at bounding box center [127, 60] width 254 height 121
click at [62, 10] on div "The Practice Modern Den... Switch account The Practice Modern Dentistry and Fac…" at bounding box center [127, 60] width 254 height 121
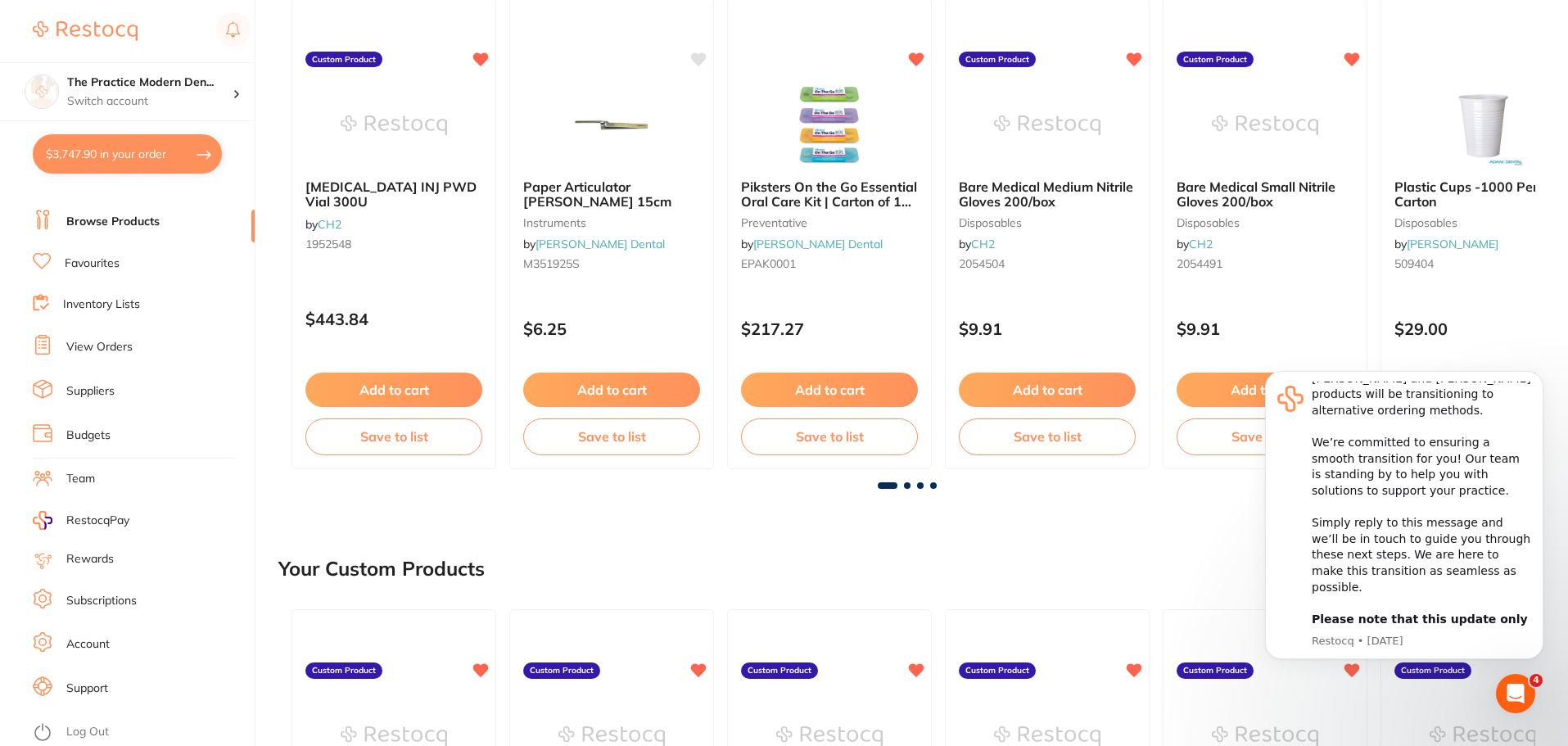
click at [110, 595] on link "Subscriptions" at bounding box center [101, 601] width 71 height 16
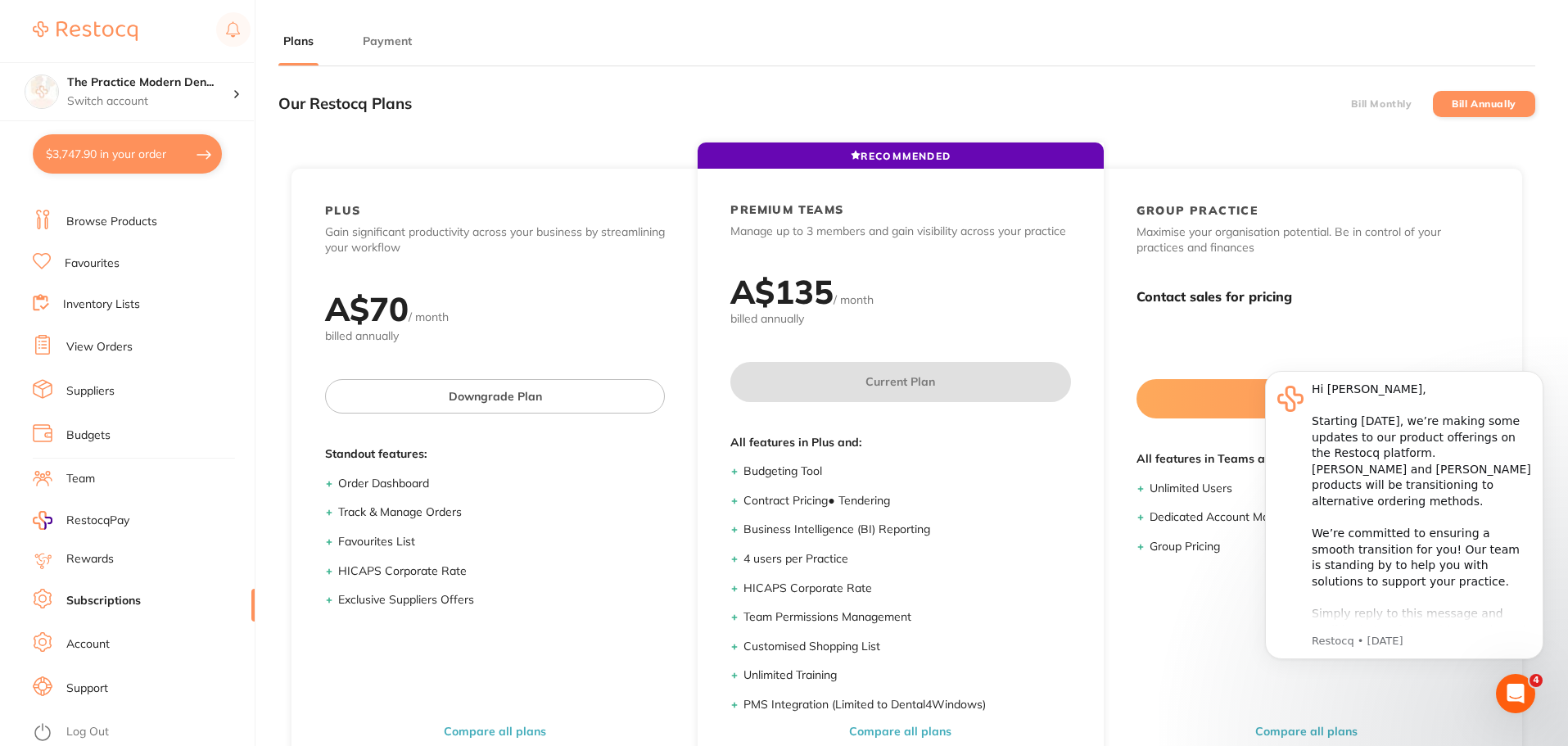
click at [125, 218] on link "Browse Products" at bounding box center [112, 221] width 91 height 16
